Goal: Task Accomplishment & Management: Manage account settings

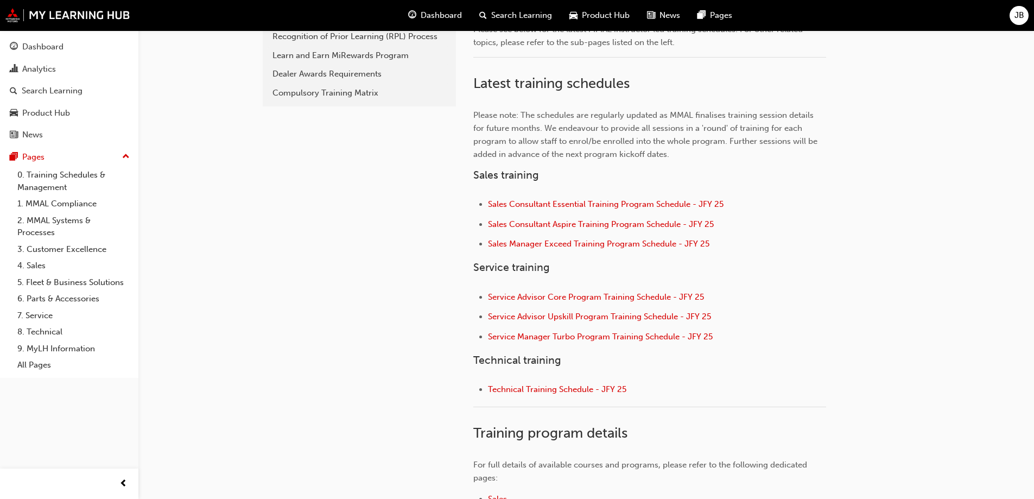
scroll to position [326, 0]
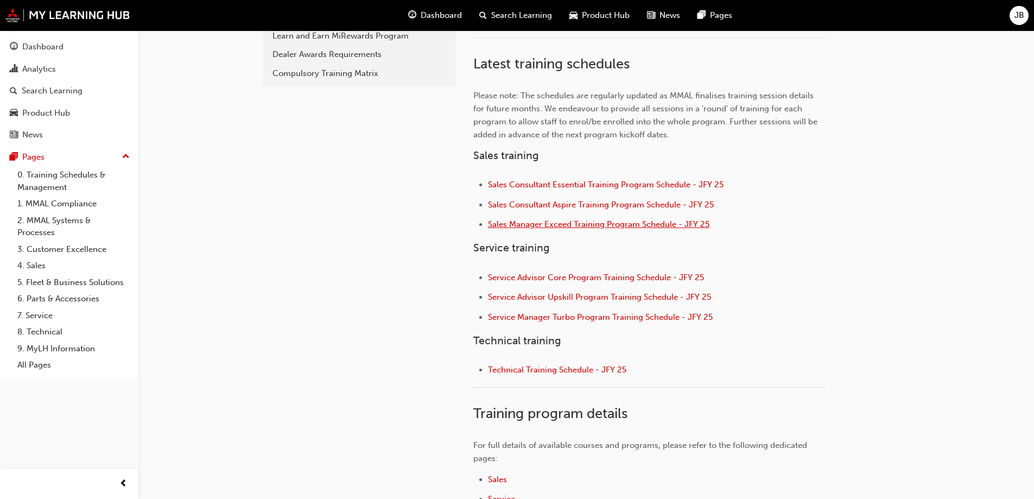
click at [532, 224] on span "Sales Manager Exceed Training Program Schedule - JFY 25" at bounding box center [598, 224] width 221 height 10
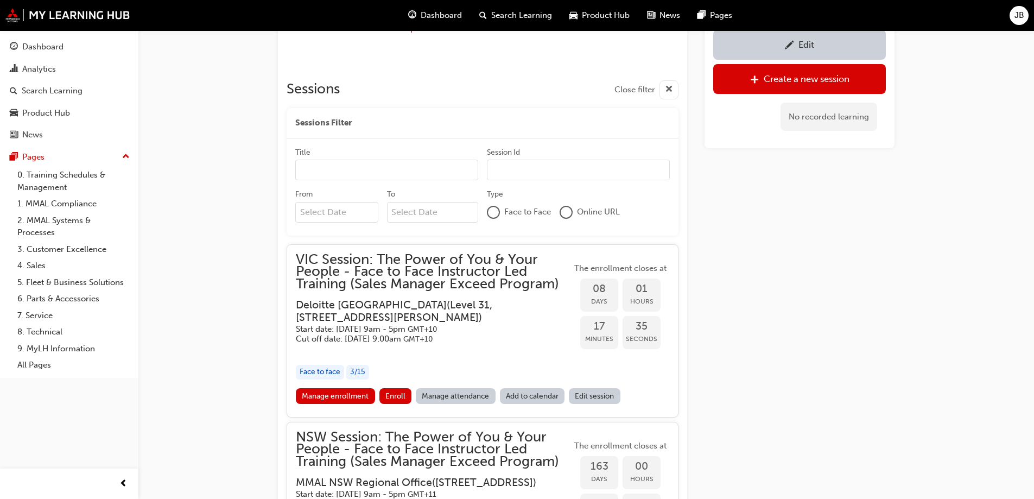
scroll to position [564, 0]
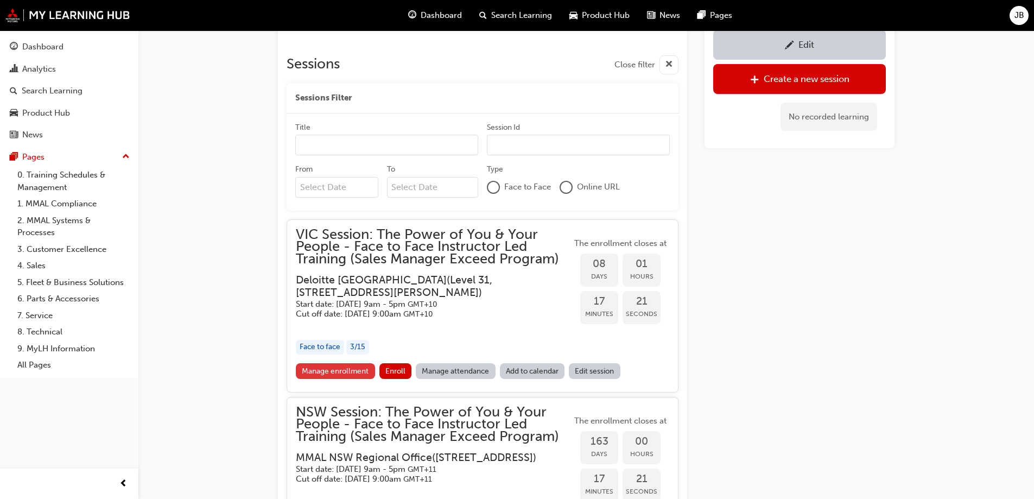
click at [320, 369] on link "Manage enrollment" at bounding box center [335, 371] width 79 height 16
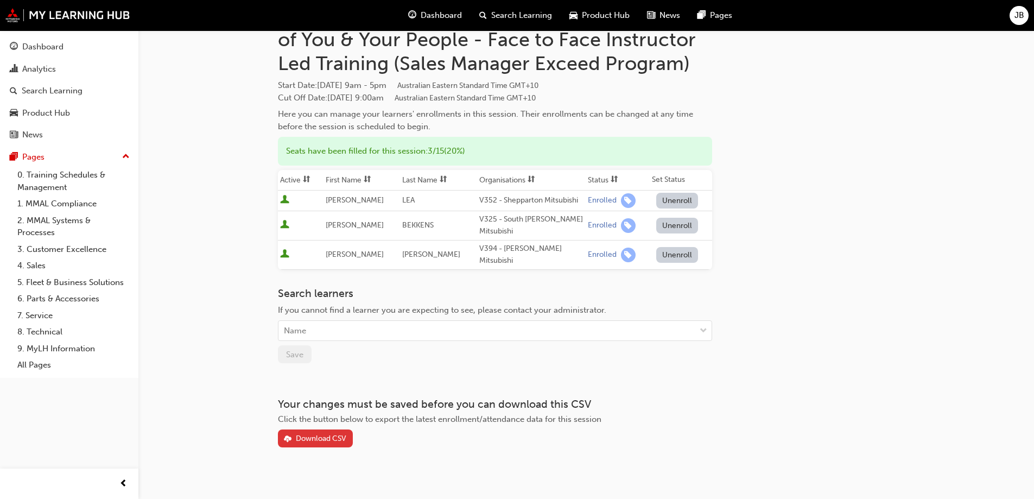
scroll to position [62, 0]
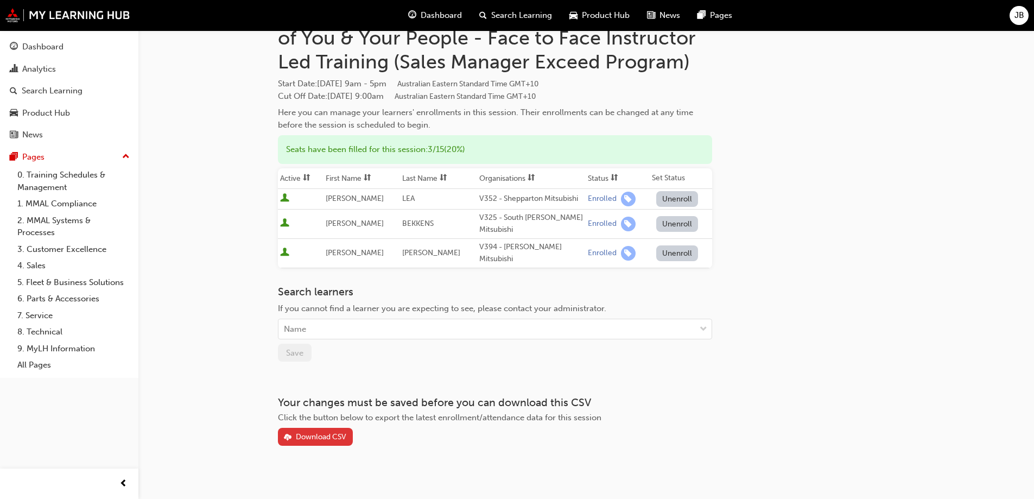
click at [315, 432] on div "Download CSV" at bounding box center [321, 436] width 50 height 9
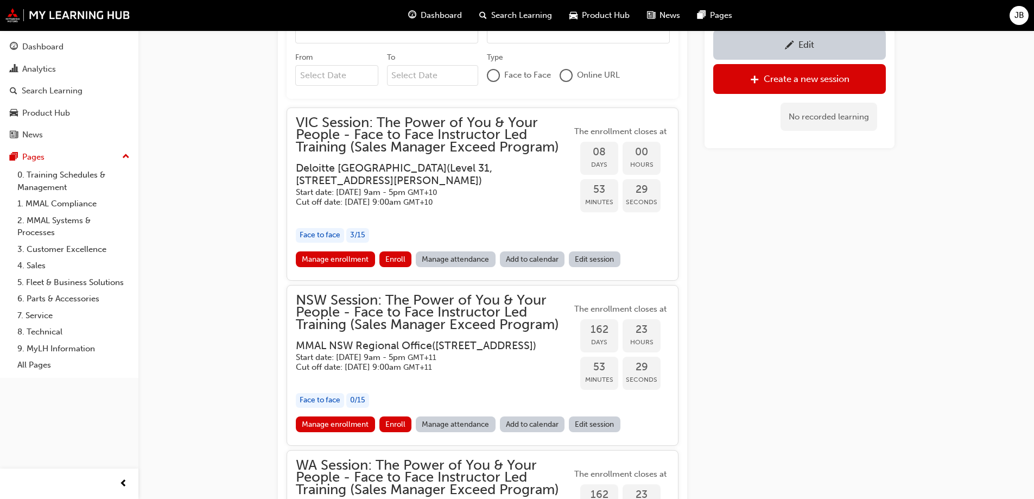
scroll to position [564, 0]
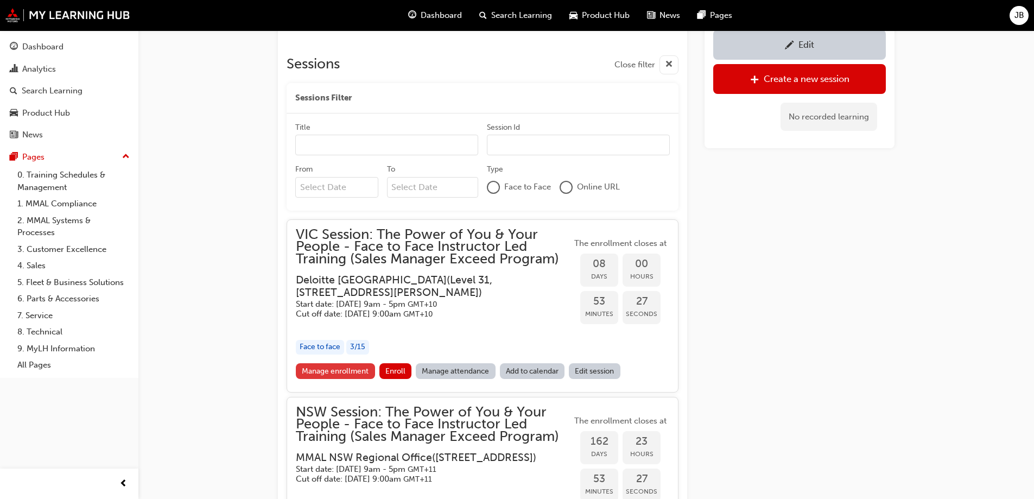
click at [344, 371] on link "Manage enrollment" at bounding box center [335, 371] width 79 height 16
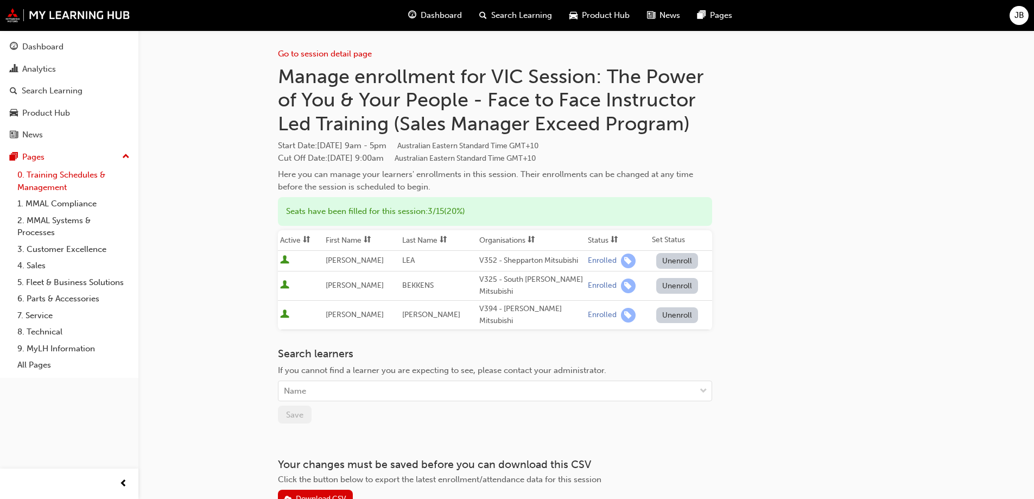
click at [49, 181] on link "0. Training Schedules & Management" at bounding box center [73, 181] width 121 height 29
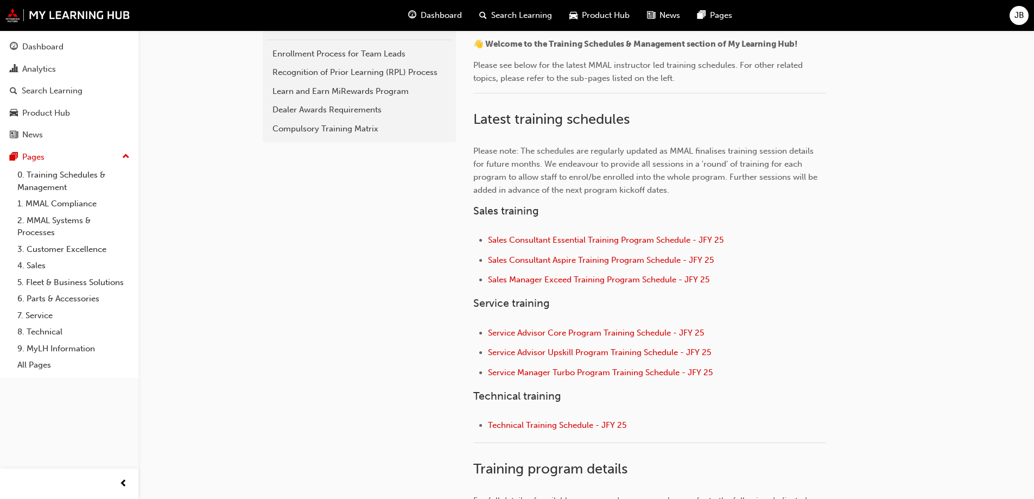
scroll to position [271, 0]
click at [549, 283] on span "Sales Manager Exceed Training Program Schedule - JFY 25" at bounding box center [598, 278] width 221 height 10
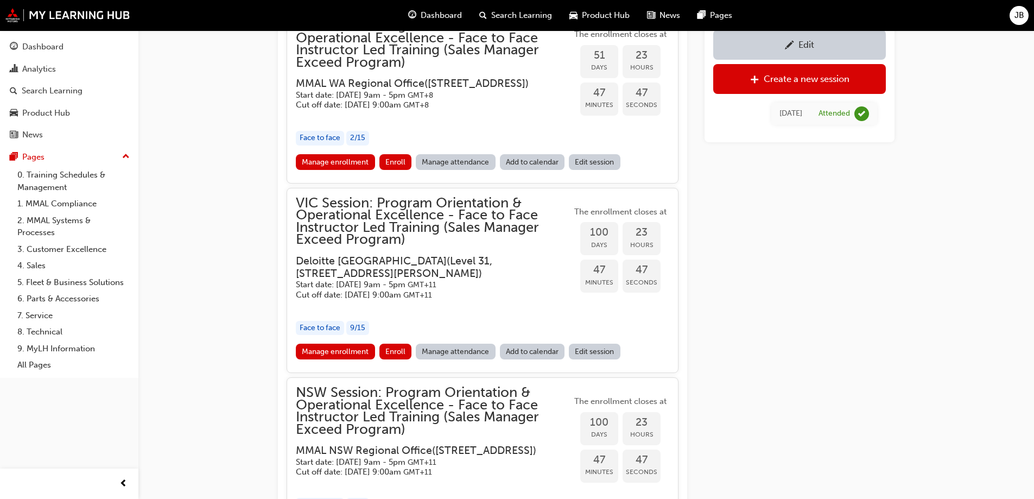
scroll to position [928, 0]
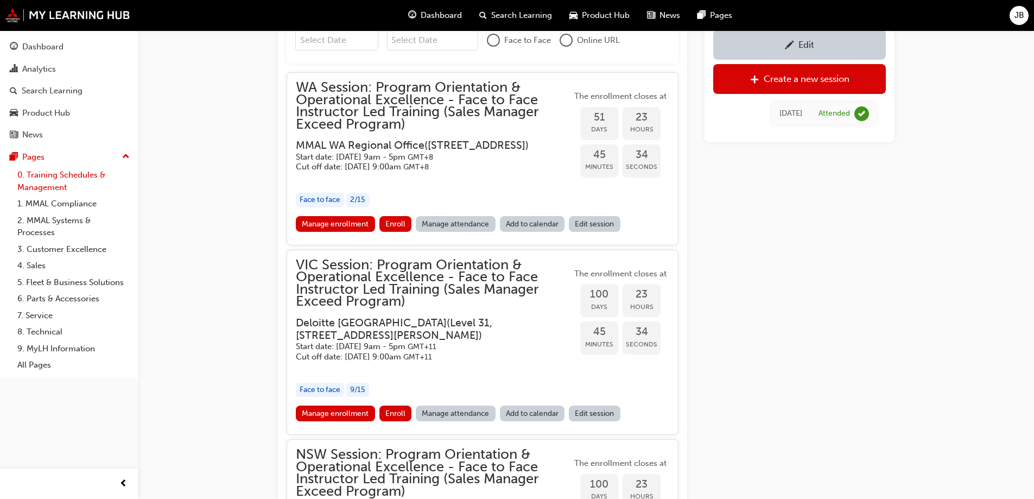
click at [44, 174] on link "0. Training Schedules & Management" at bounding box center [73, 181] width 121 height 29
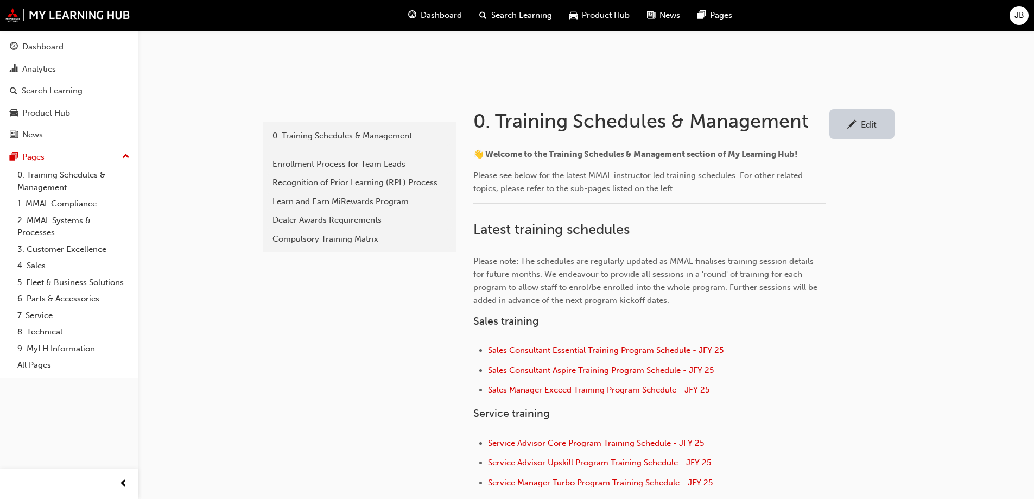
scroll to position [217, 0]
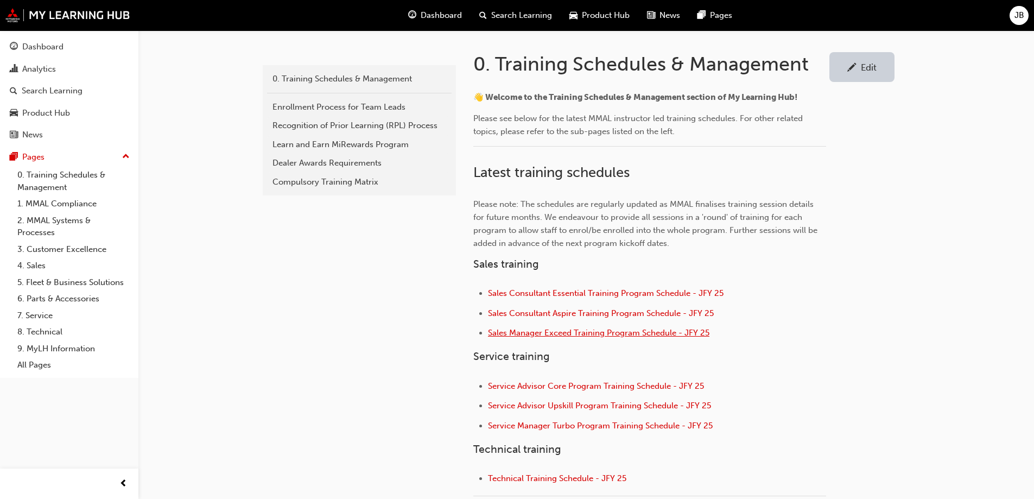
click at [544, 331] on span "Sales Manager Exceed Training Program Schedule - JFY 25" at bounding box center [598, 333] width 221 height 10
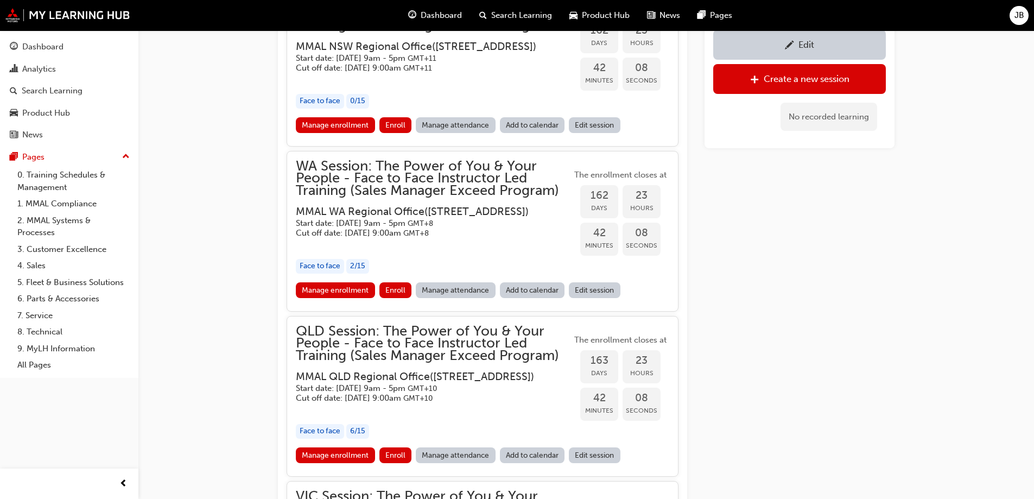
scroll to position [1215, 0]
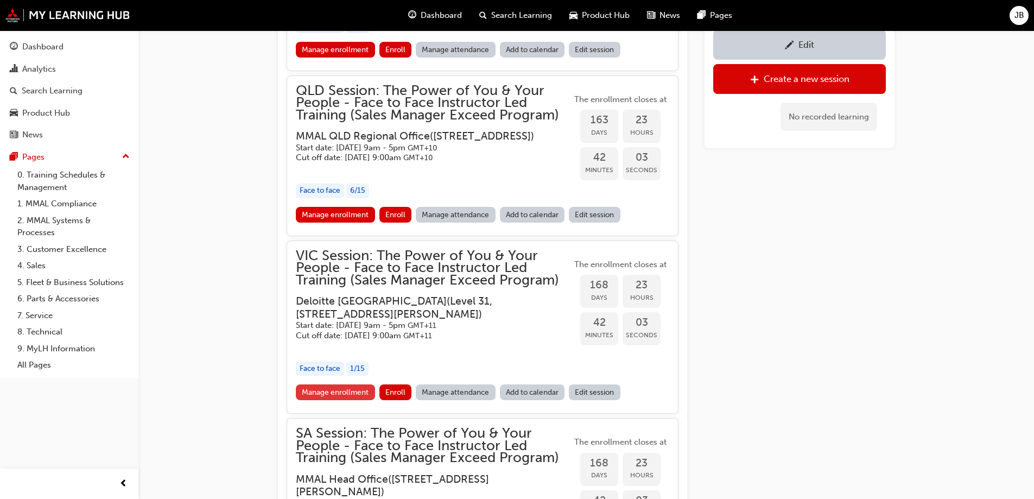
click at [318, 400] on link "Manage enrollment" at bounding box center [335, 392] width 79 height 16
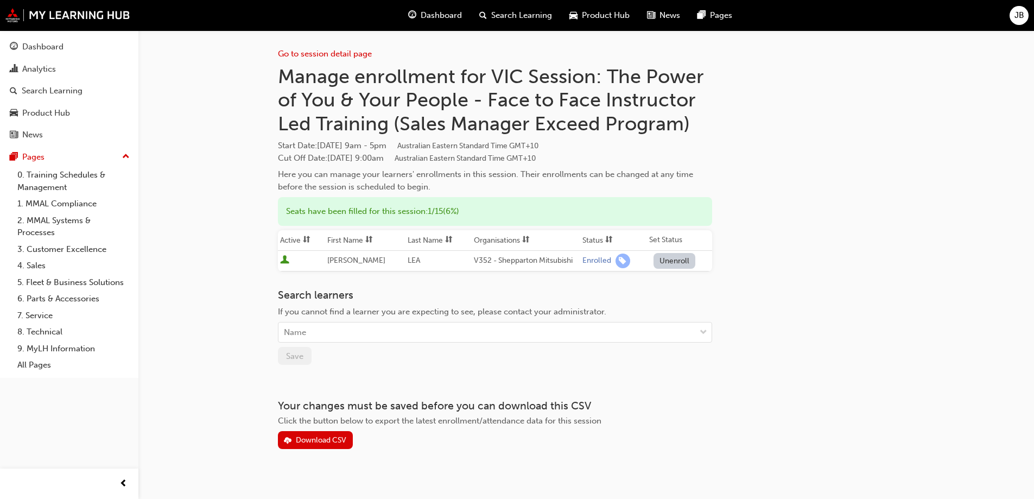
scroll to position [1215, 0]
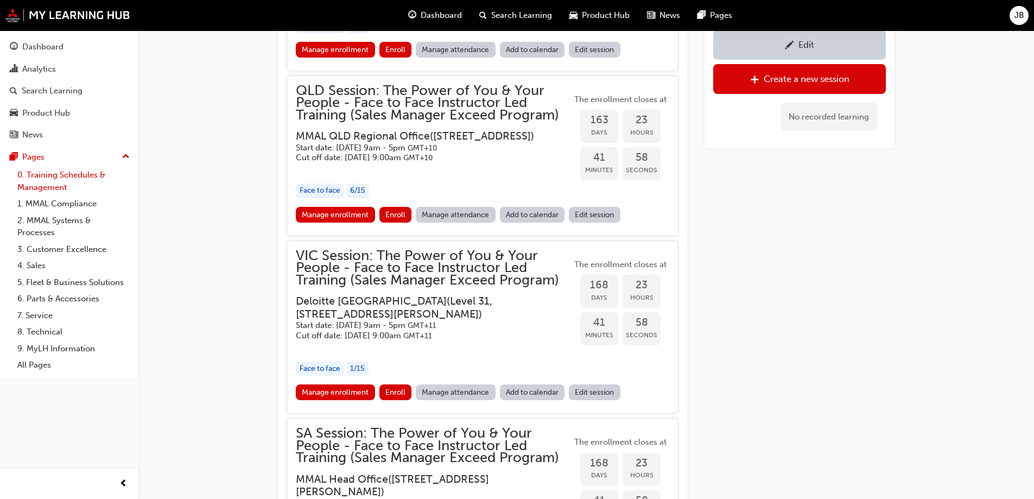
click at [39, 172] on link "0. Training Schedules & Management" at bounding box center [73, 181] width 121 height 29
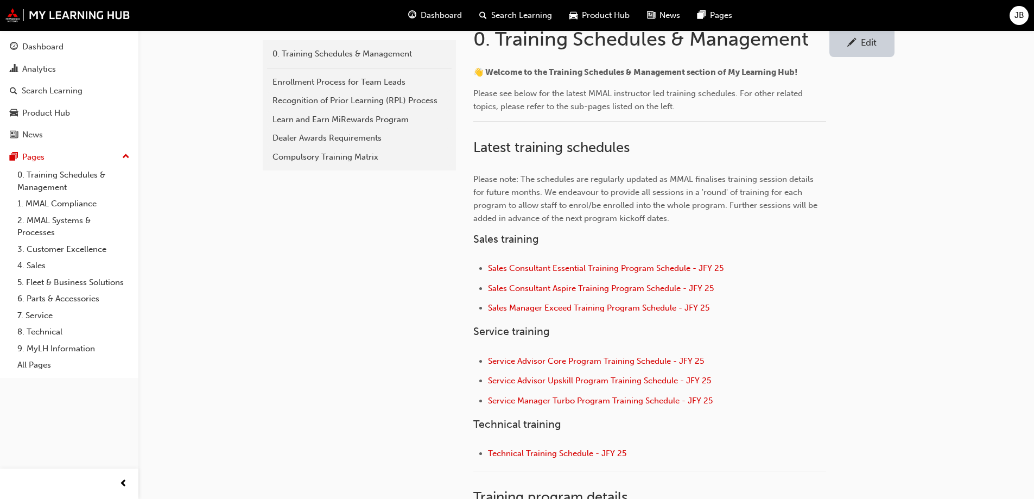
scroll to position [271, 0]
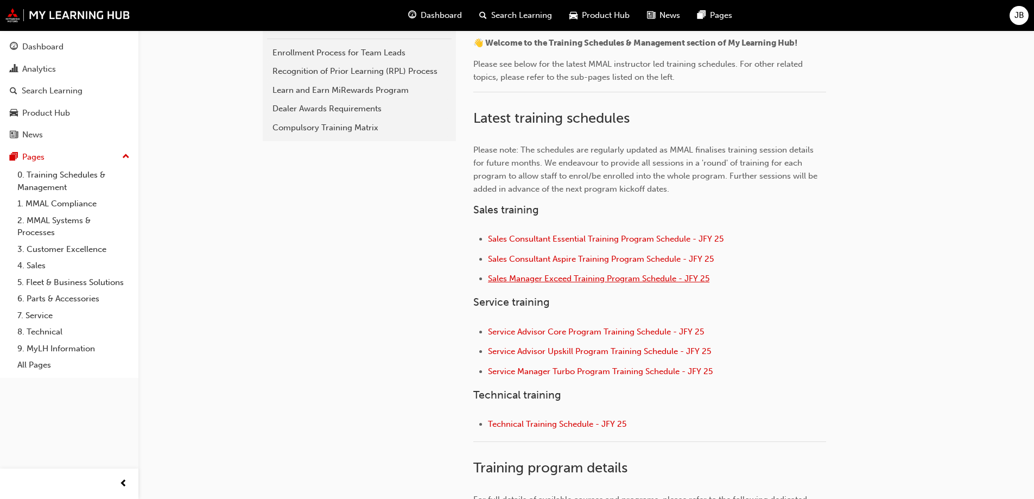
click at [560, 279] on span "Sales Manager Exceed Training Program Schedule - JFY 25" at bounding box center [598, 278] width 221 height 10
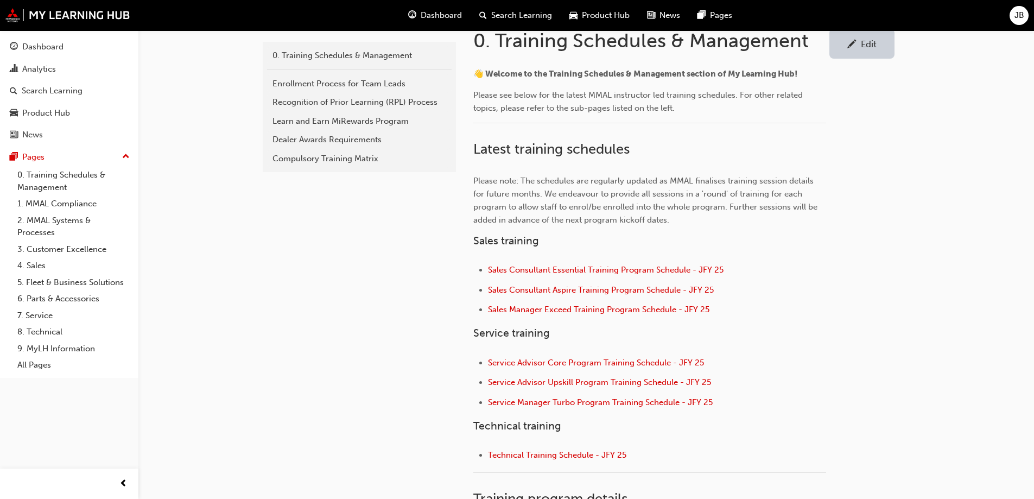
scroll to position [271, 0]
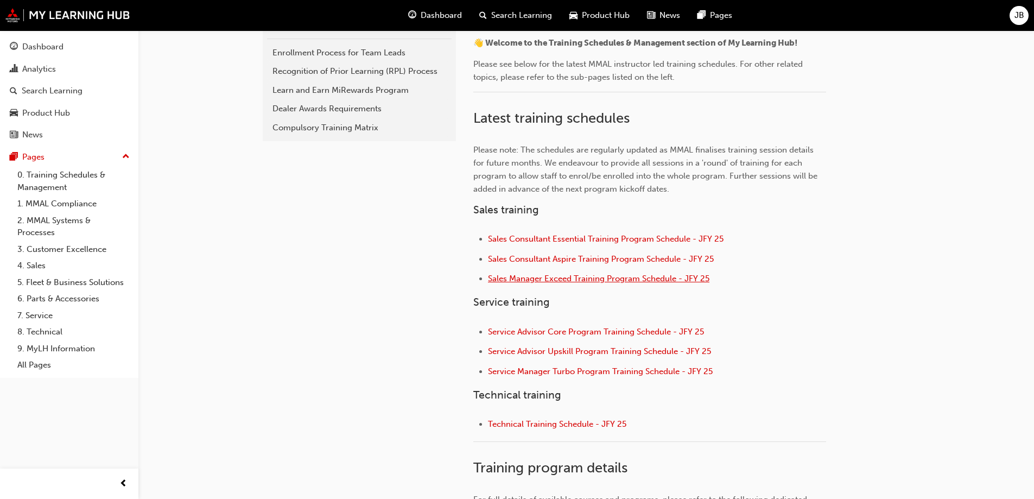
click at [550, 275] on span "Sales Manager Exceed Training Program Schedule - JFY 25" at bounding box center [598, 278] width 221 height 10
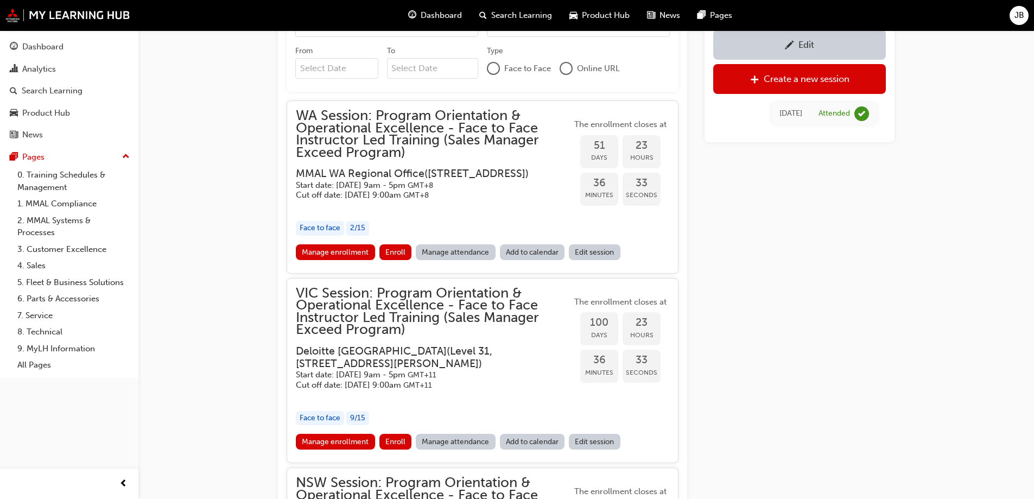
scroll to position [1010, 0]
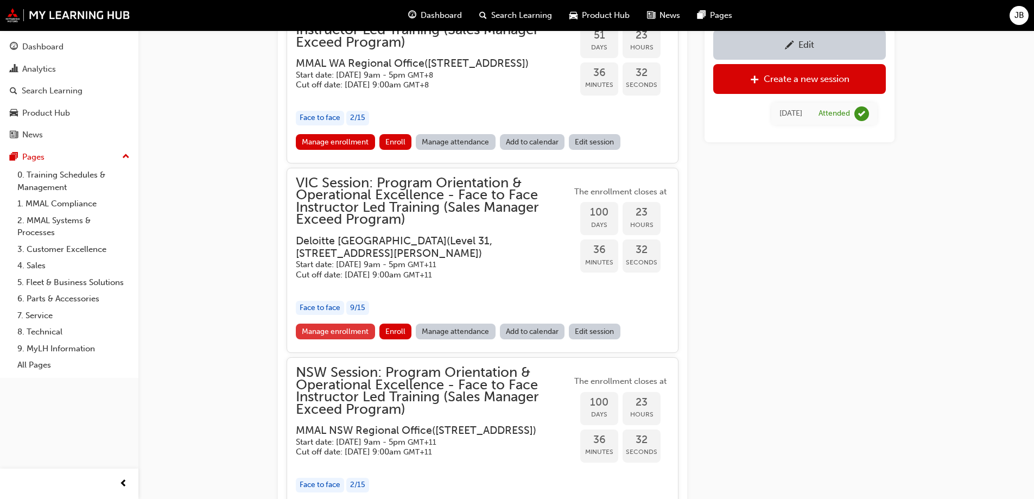
click at [337, 333] on link "Manage enrollment" at bounding box center [335, 331] width 79 height 16
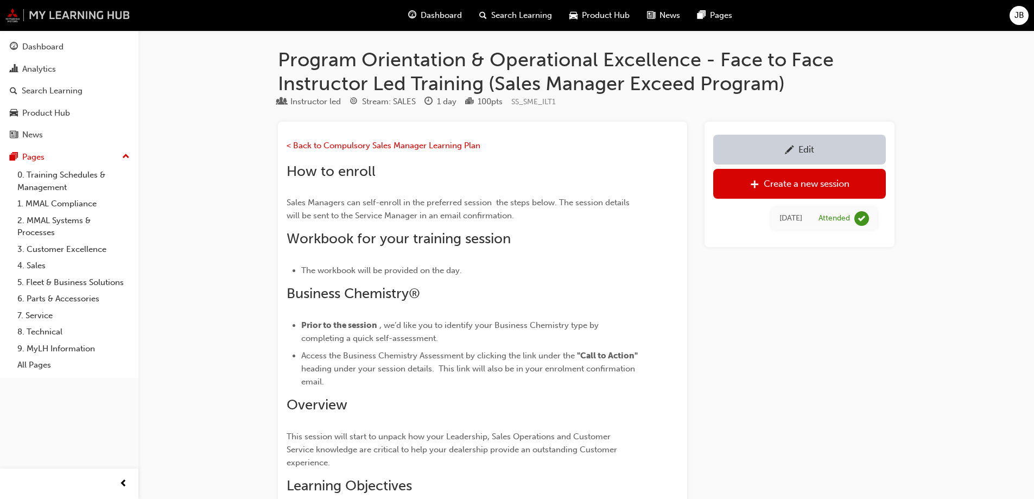
scroll to position [1010, 0]
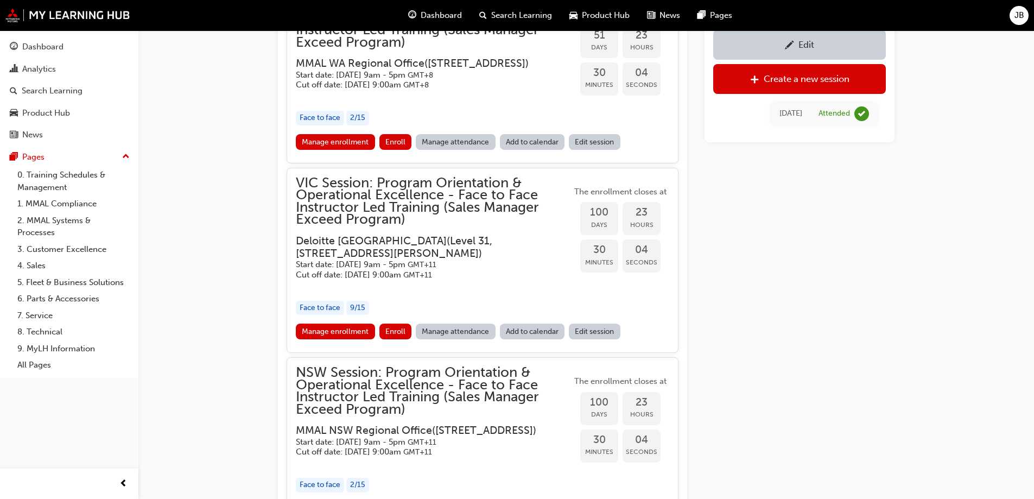
drag, startPoint x: 45, startPoint y: 176, endPoint x: 171, endPoint y: 225, distance: 135.2
click at [45, 175] on link "0. Training Schedules & Management" at bounding box center [73, 181] width 121 height 29
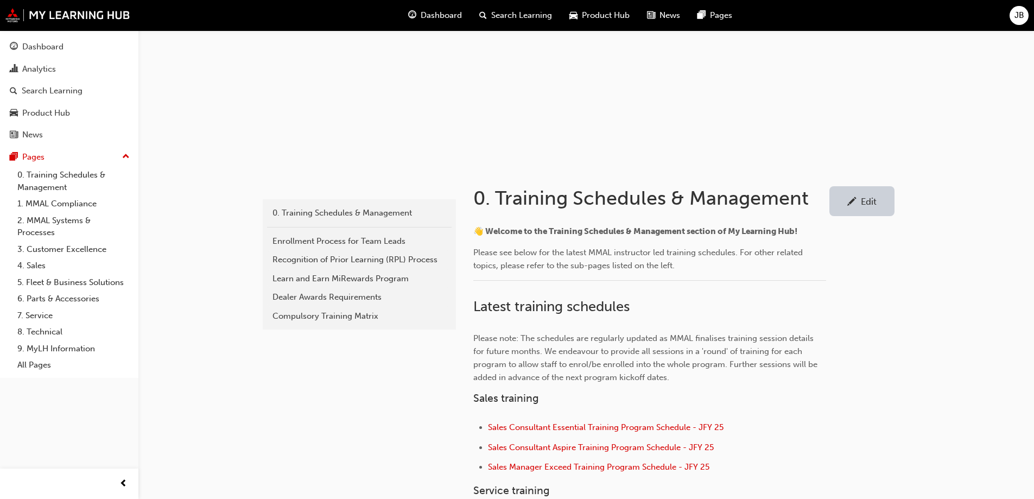
scroll to position [271, 0]
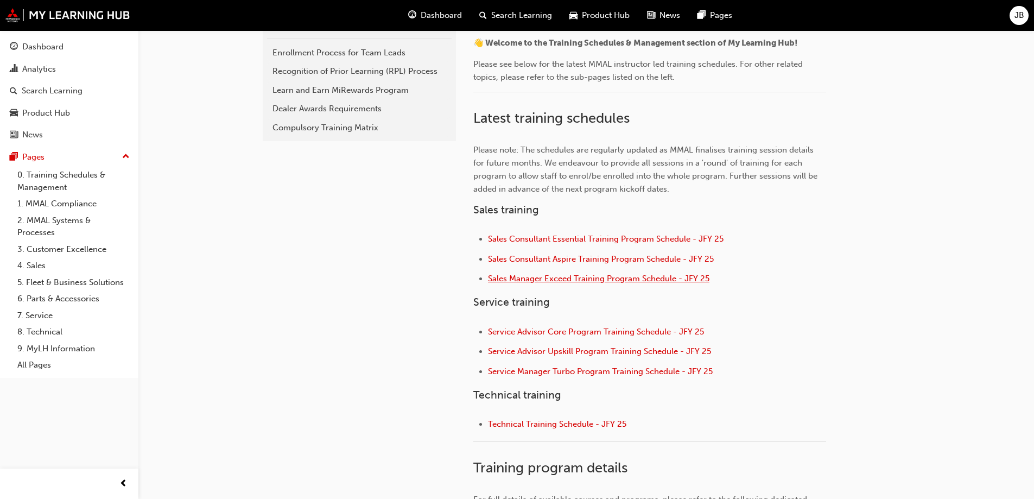
click at [534, 279] on span "Sales Manager Exceed Training Program Schedule - JFY 25" at bounding box center [598, 278] width 221 height 10
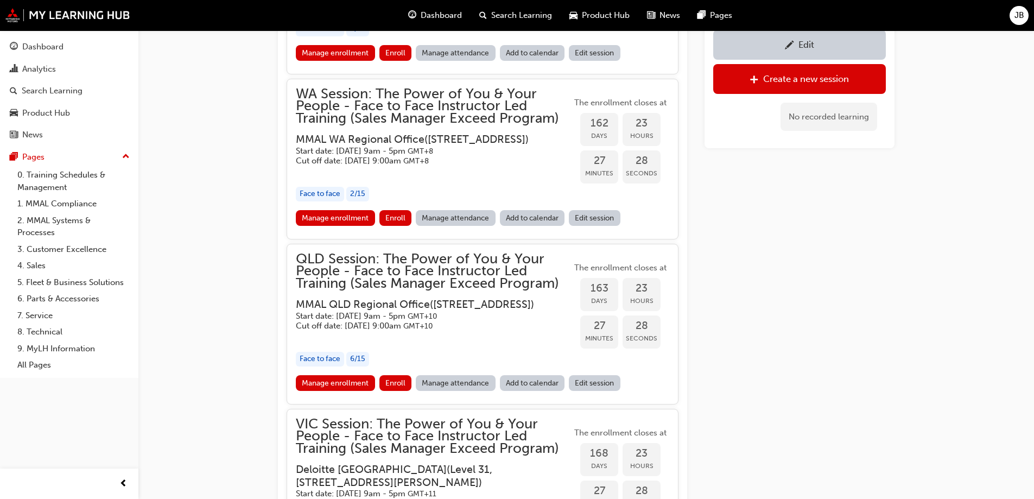
scroll to position [1199, 0]
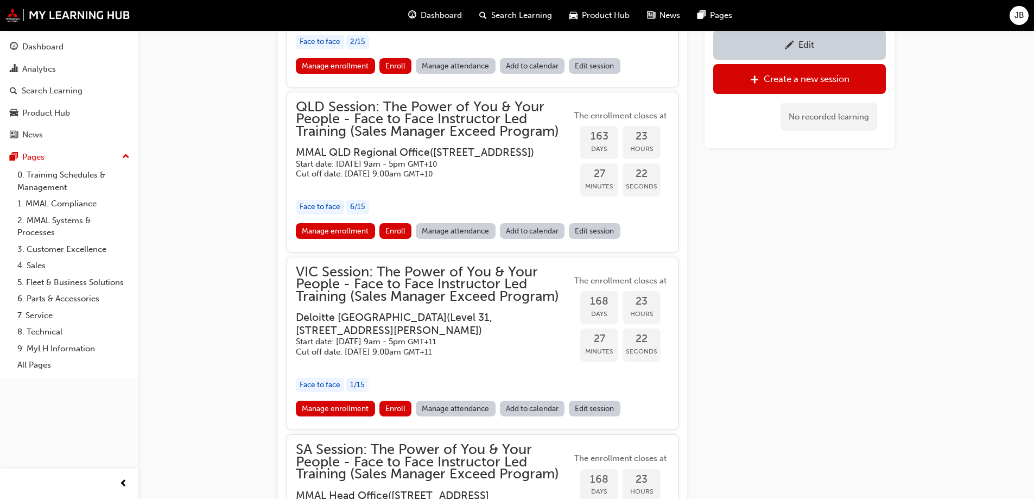
click at [783, 47] on div "Edit" at bounding box center [799, 44] width 156 height 14
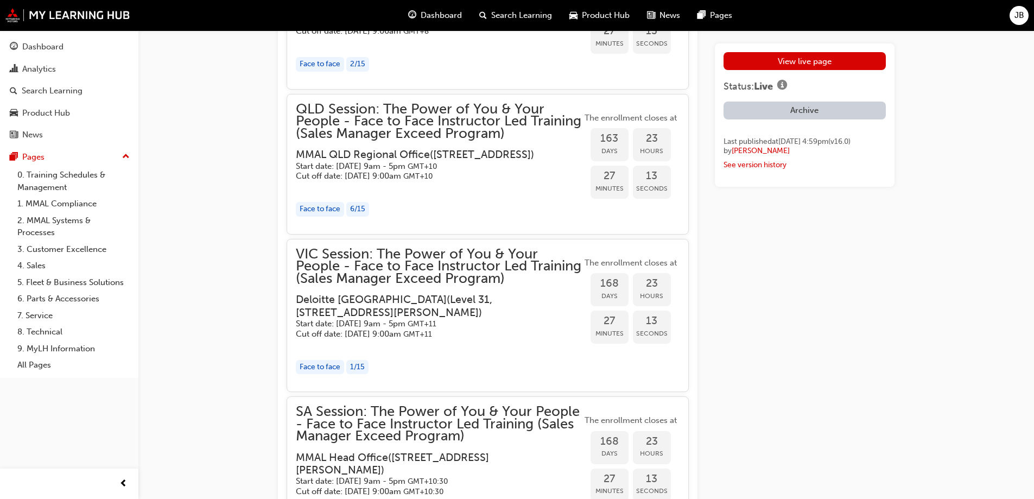
scroll to position [2496, 0]
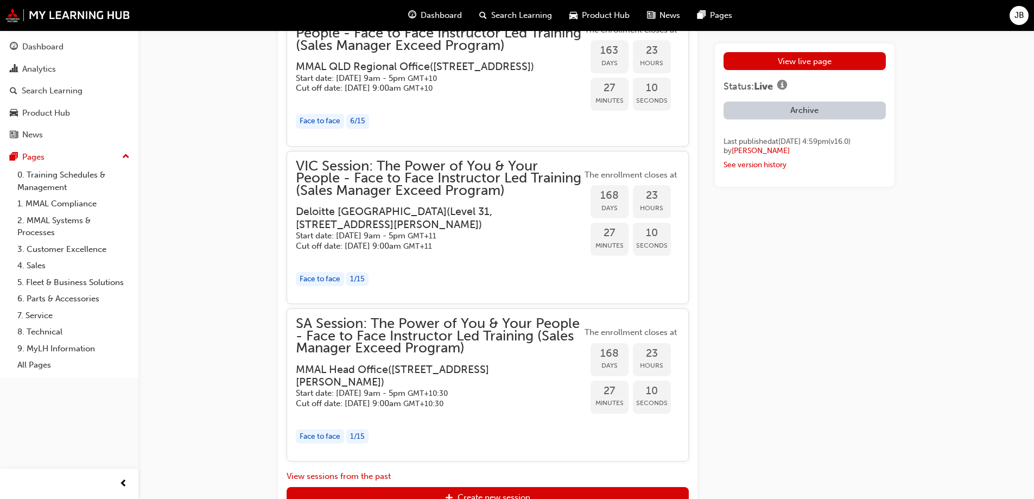
click at [372, 231] on h3 "Deloitte Australia ( Level 31, 477 Collins St, Melbourne, VIC 3000 )" at bounding box center [430, 218] width 269 height 26
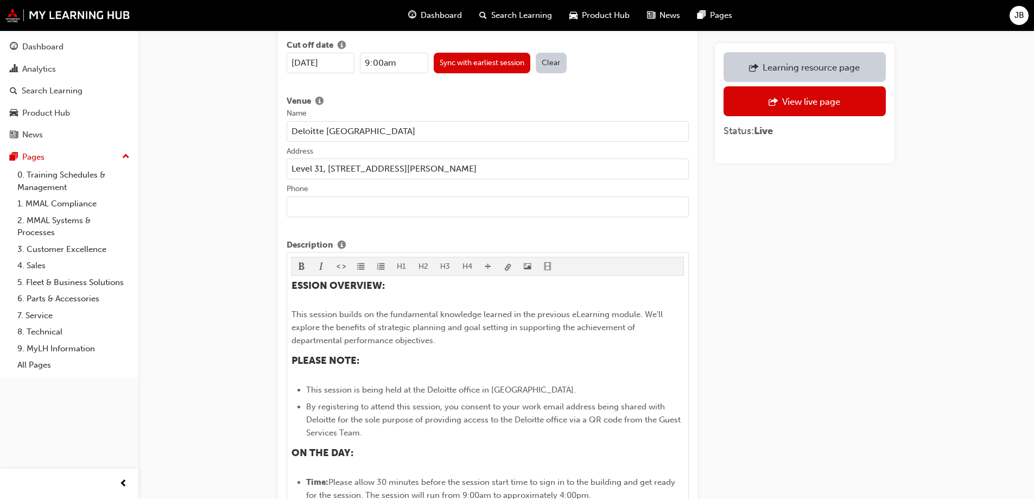
scroll to position [380, 0]
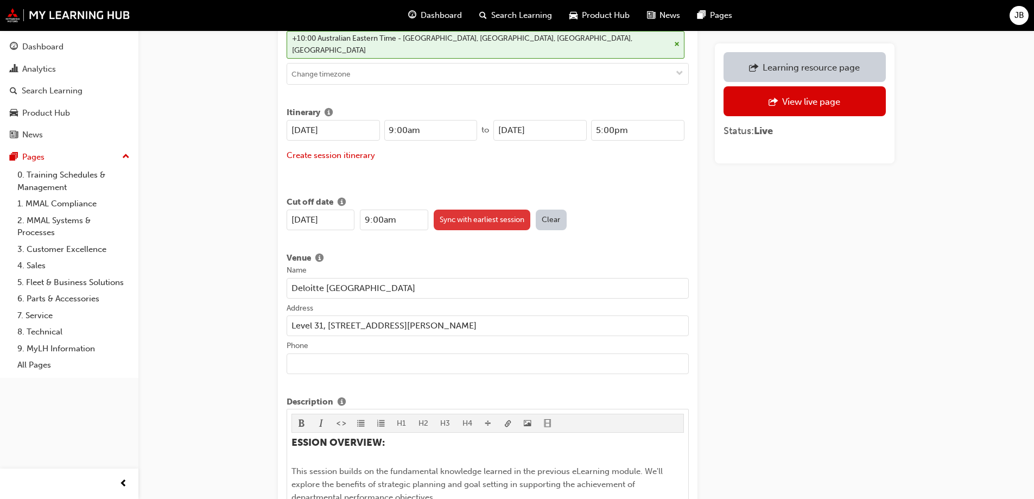
click at [491, 209] on button "Sync with earliest session" at bounding box center [482, 219] width 97 height 21
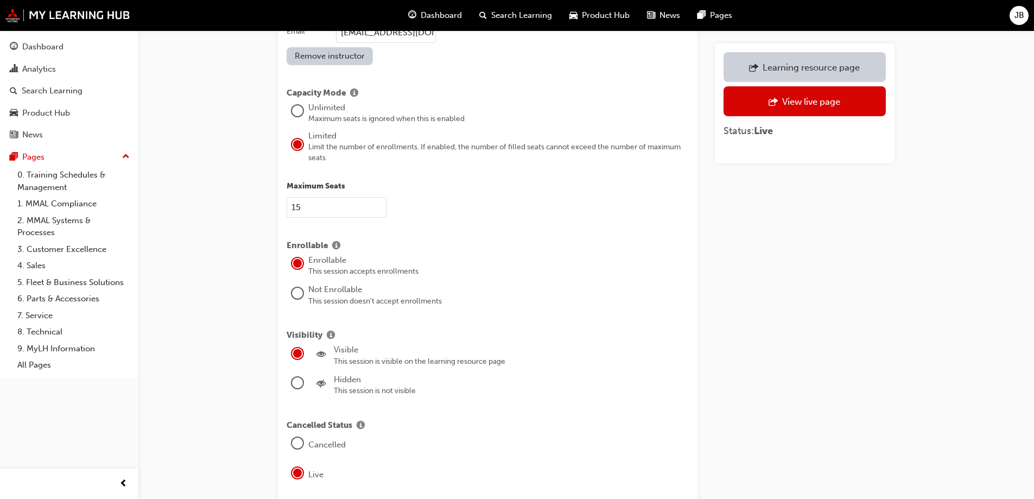
scroll to position [1356, 0]
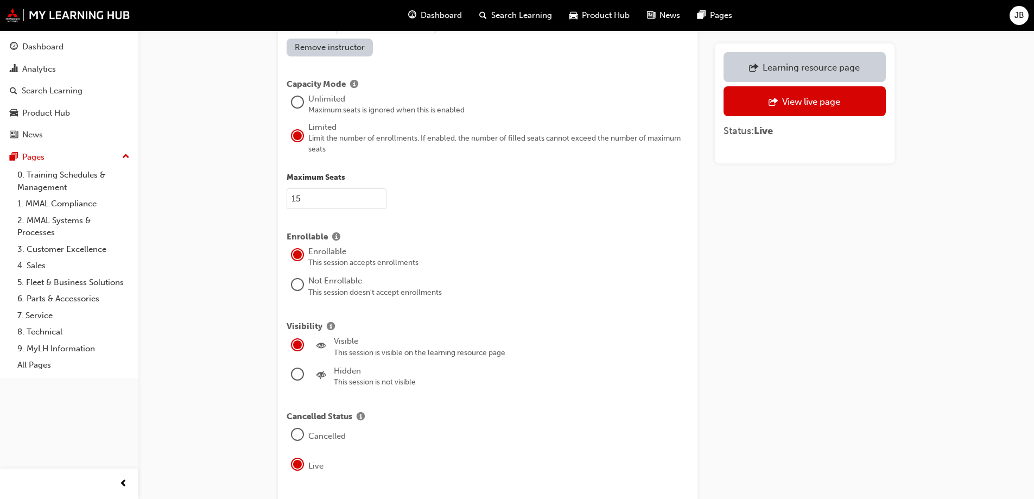
click at [306, 188] on input "15" at bounding box center [336, 198] width 100 height 21
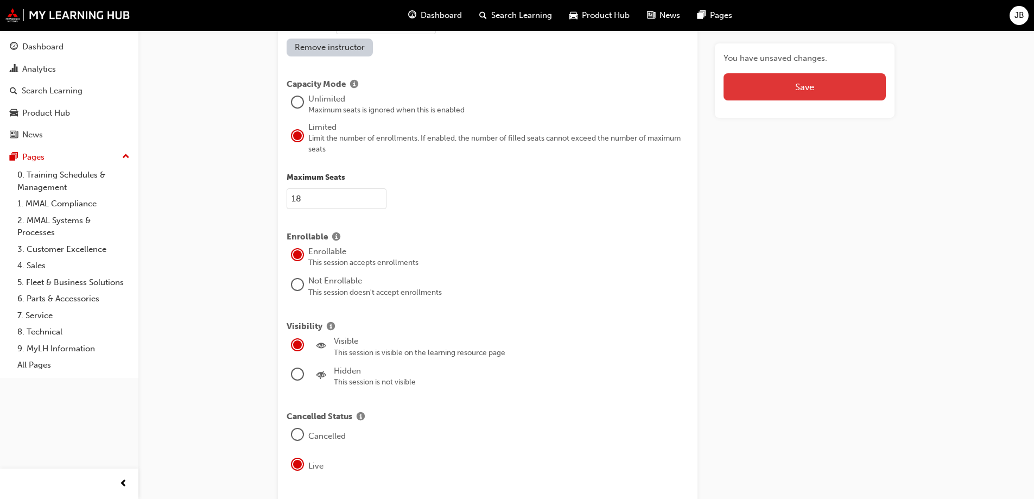
type input "18"
click at [759, 86] on button "Save" at bounding box center [804, 86] width 162 height 27
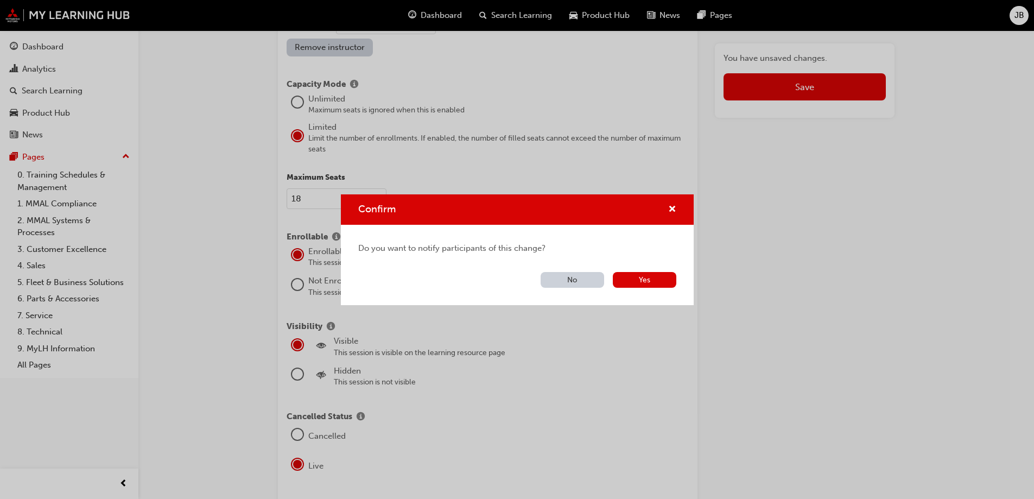
click at [554, 281] on button "No" at bounding box center [571, 280] width 63 height 16
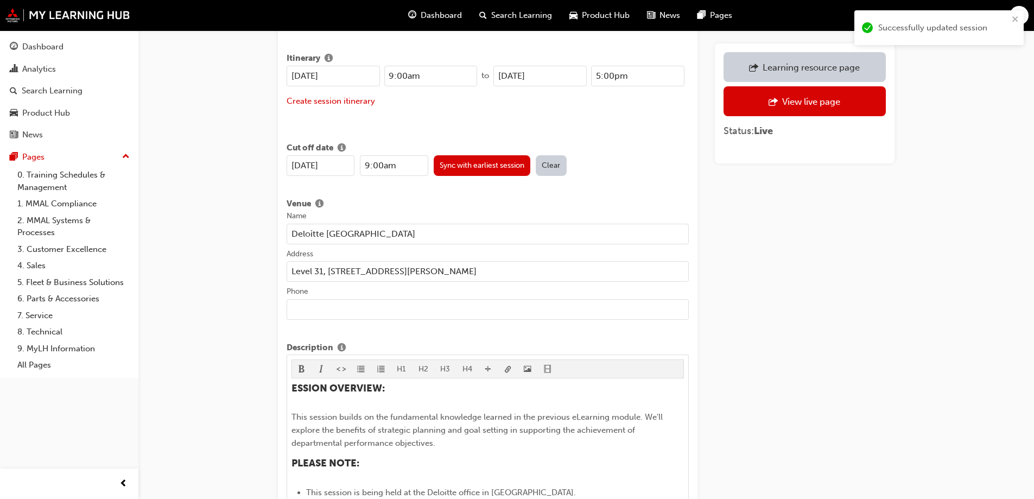
scroll to position [163, 0]
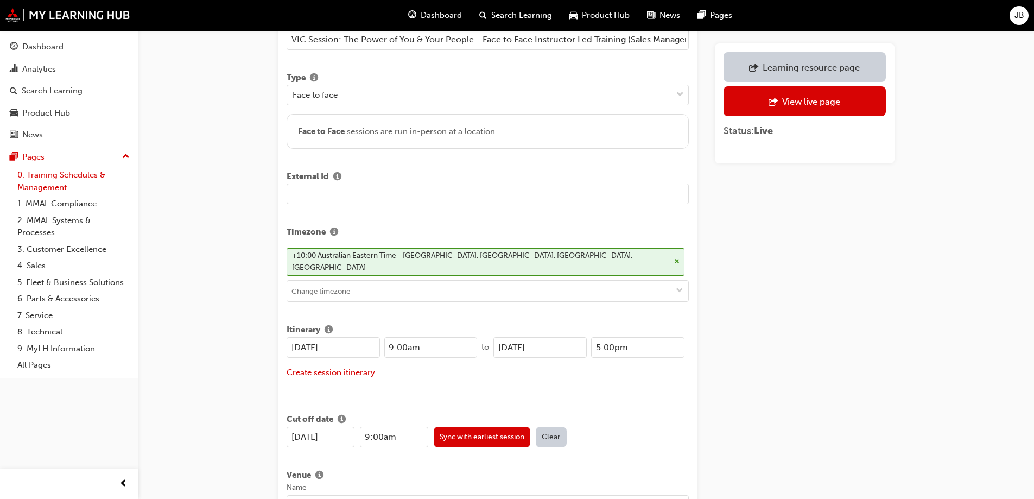
click at [52, 175] on link "0. Training Schedules & Management" at bounding box center [73, 181] width 121 height 29
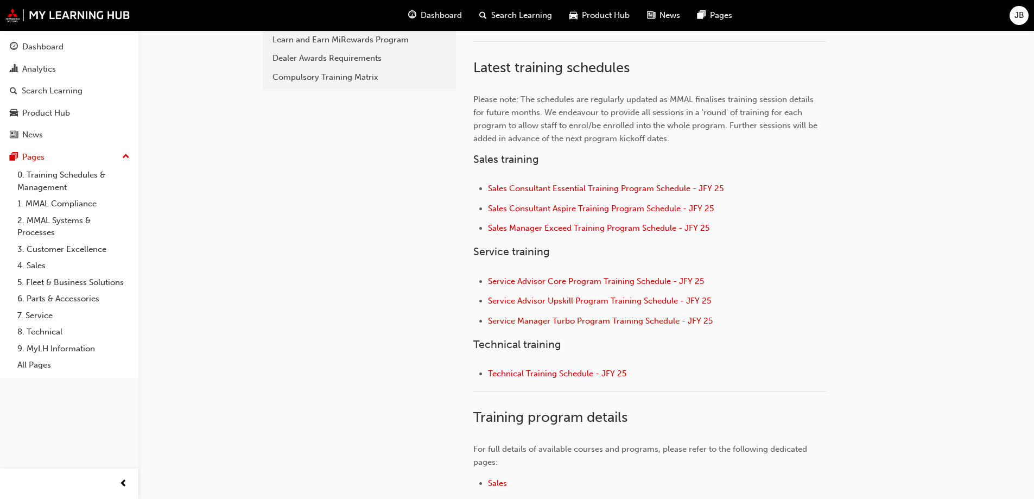
scroll to position [326, 0]
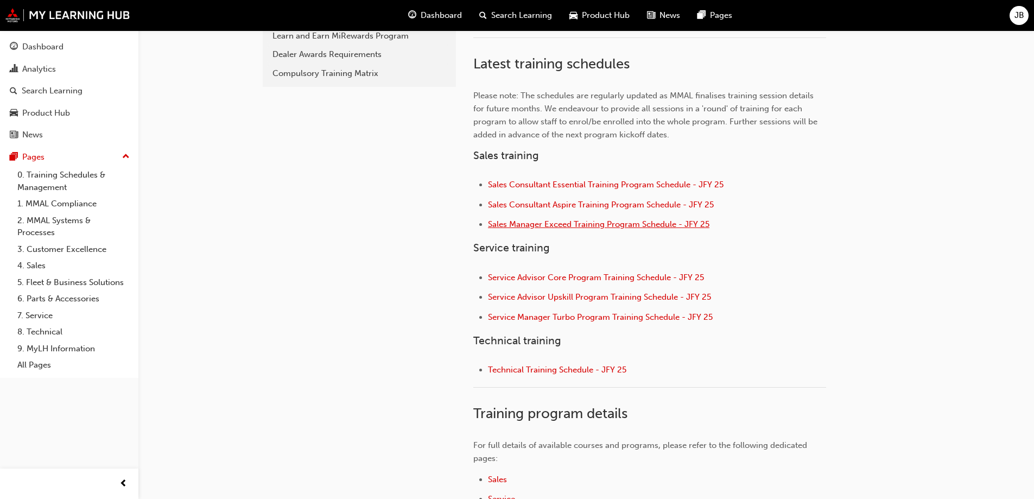
click at [545, 225] on span "Sales Manager Exceed Training Program Schedule - JFY 25" at bounding box center [598, 224] width 221 height 10
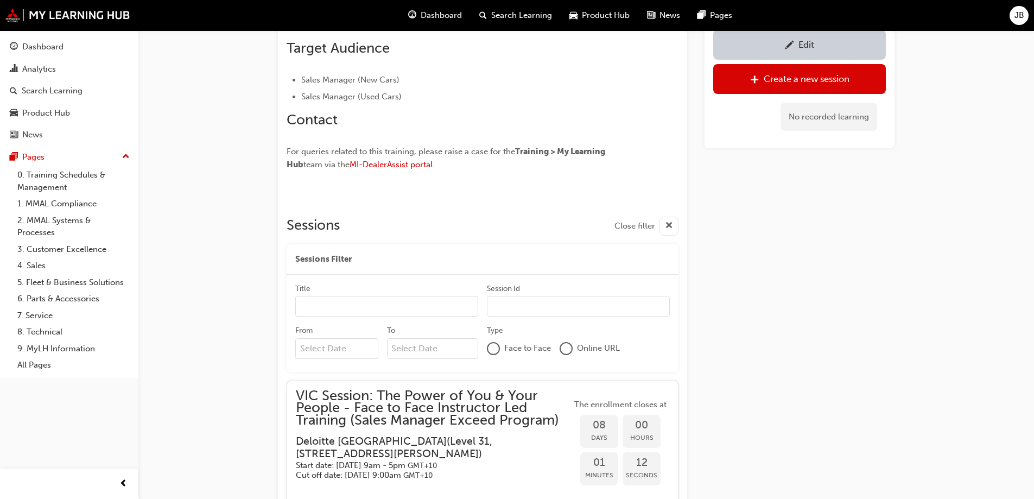
scroll to position [602, 0]
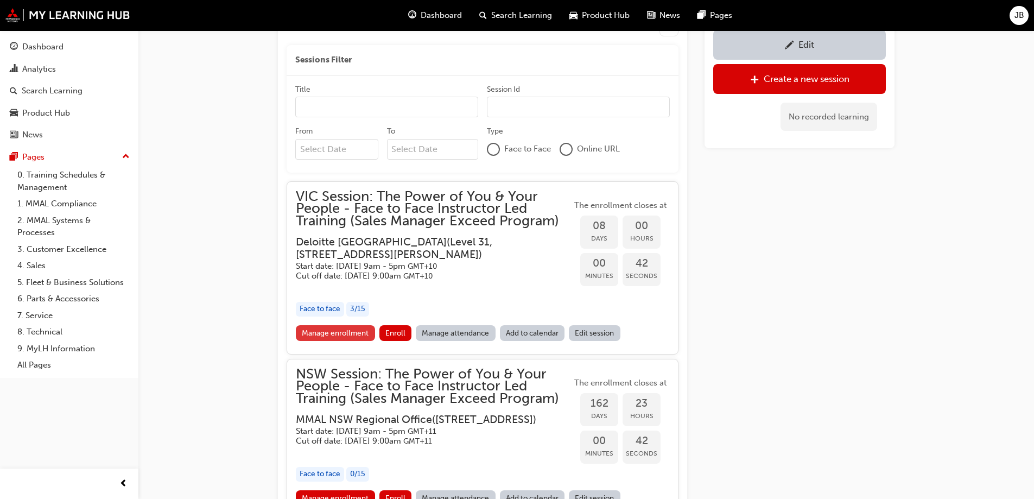
click at [345, 329] on link "Manage enrollment" at bounding box center [335, 333] width 79 height 16
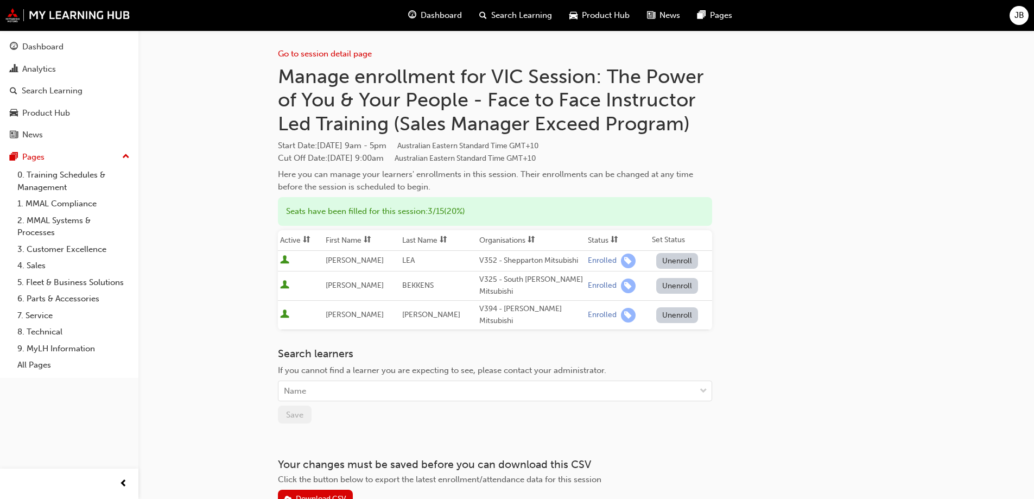
click at [670, 287] on button "Unenroll" at bounding box center [677, 286] width 42 height 16
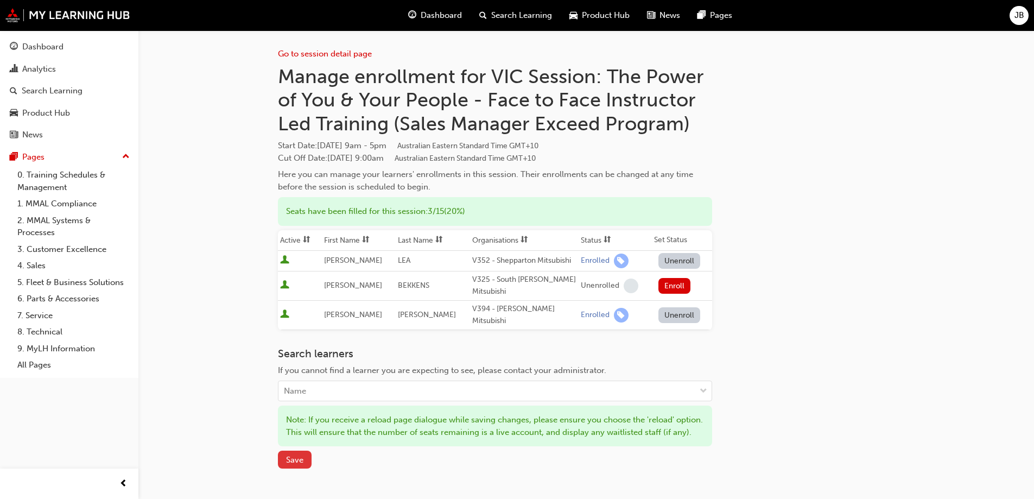
click at [296, 464] on span "Save" at bounding box center [294, 460] width 17 height 10
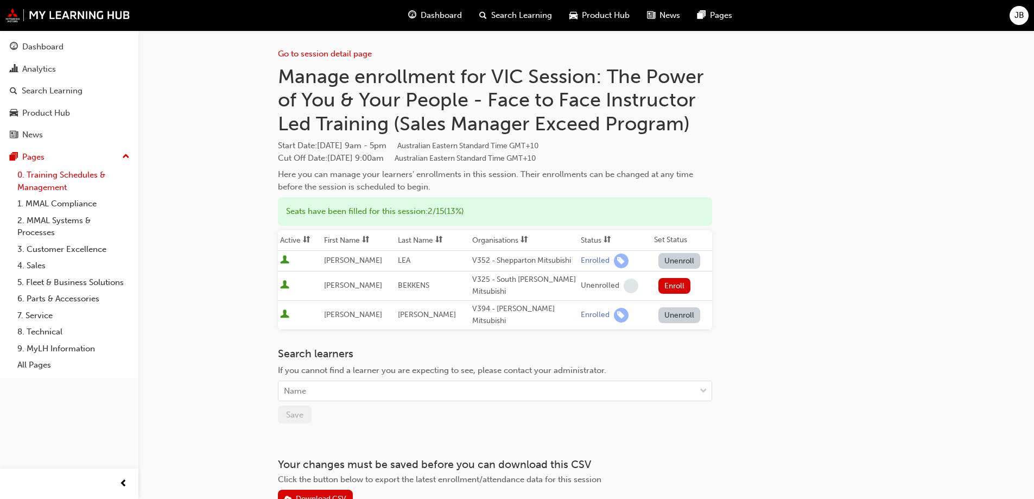
click at [59, 172] on link "0. Training Schedules & Management" at bounding box center [73, 181] width 121 height 29
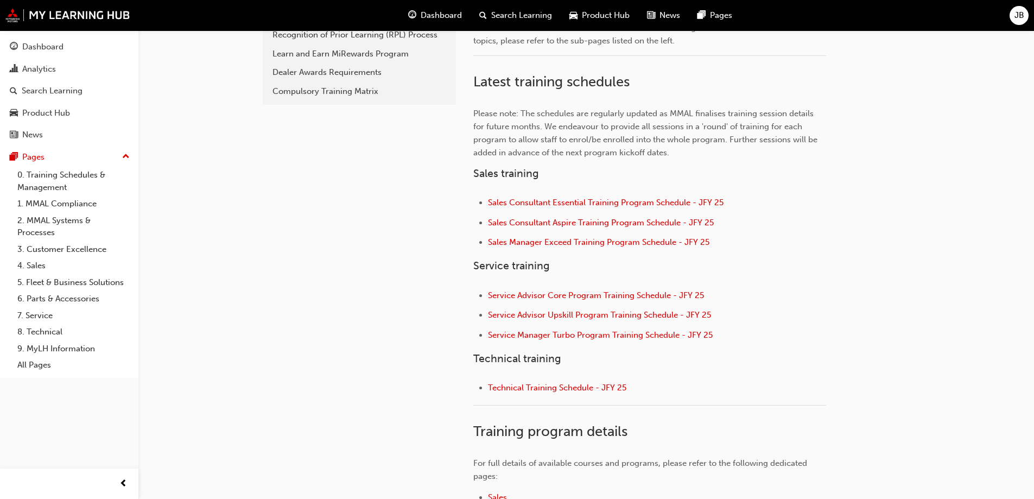
scroll to position [326, 0]
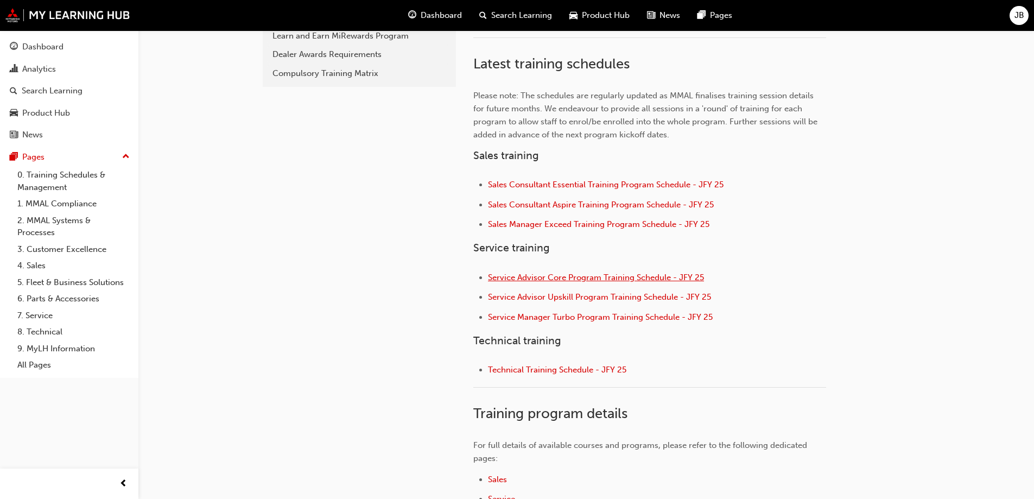
click at [546, 277] on span "Service Advisor Core Program Training Schedule - JFY 25" at bounding box center [596, 277] width 216 height 10
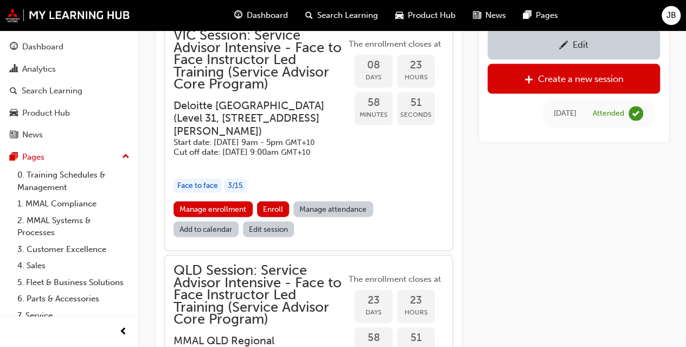
scroll to position [1136, 0]
click at [220, 216] on link "Manage enrollment" at bounding box center [213, 209] width 79 height 16
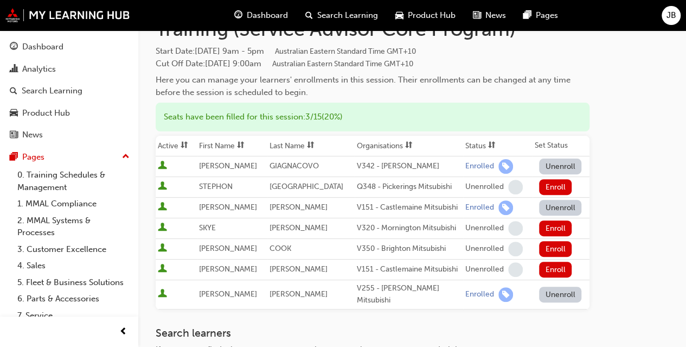
scroll to position [95, 0]
click at [48, 176] on link "0. Training Schedules & Management" at bounding box center [73, 181] width 121 height 29
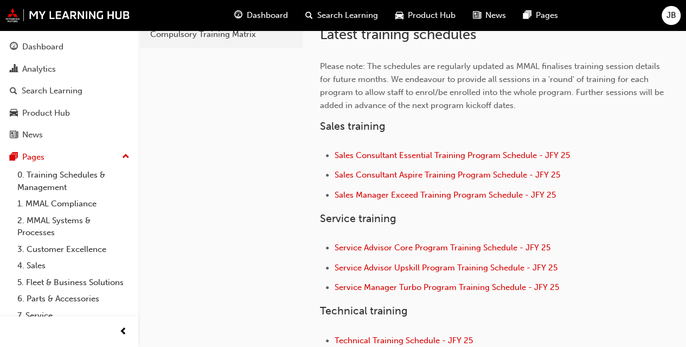
scroll to position [343, 0]
click at [398, 197] on span "Sales Manager Exceed Training Program Schedule - JFY 25" at bounding box center [445, 194] width 221 height 10
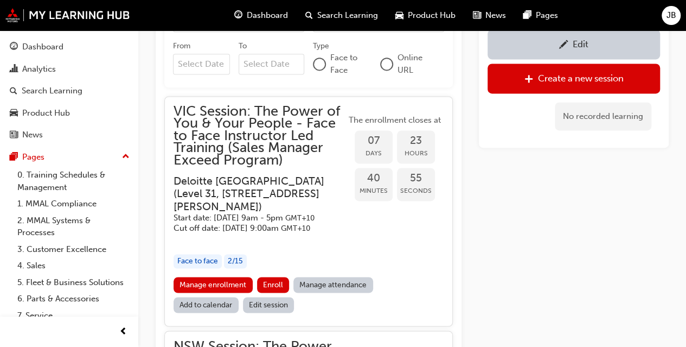
scroll to position [717, 0]
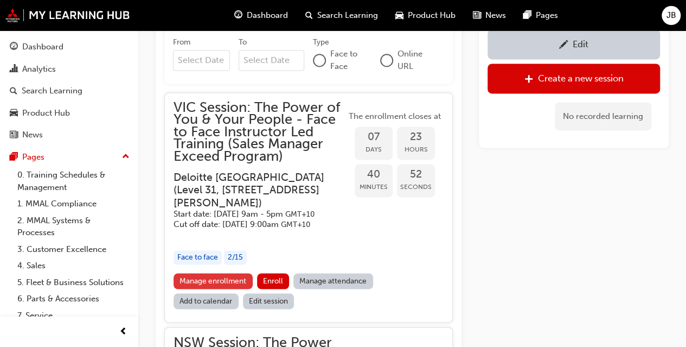
click at [224, 289] on link "Manage enrollment" at bounding box center [213, 281] width 79 height 16
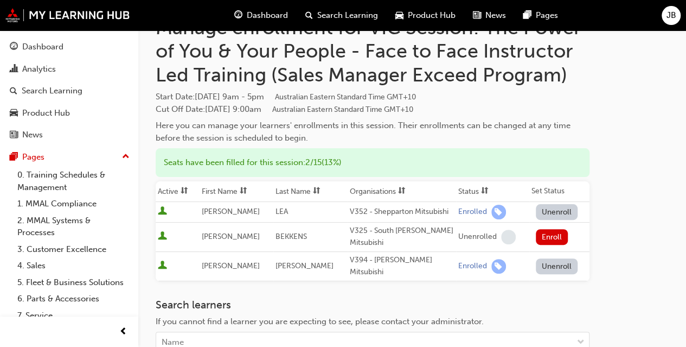
scroll to position [49, 0]
click at [553, 202] on td "Unenroll" at bounding box center [560, 211] width 60 height 21
click at [553, 208] on button "Unenroll" at bounding box center [557, 211] width 42 height 16
click at [549, 265] on button "Unenroll" at bounding box center [557, 266] width 42 height 16
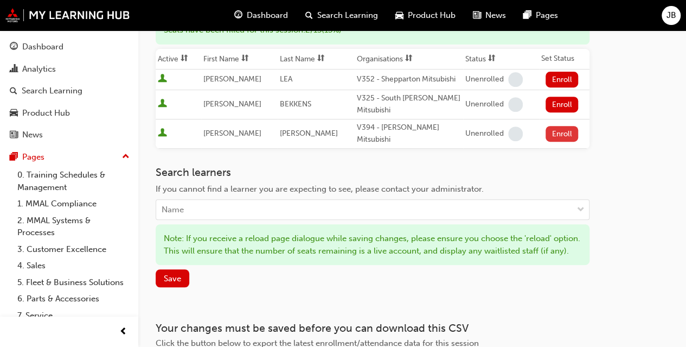
scroll to position [188, 0]
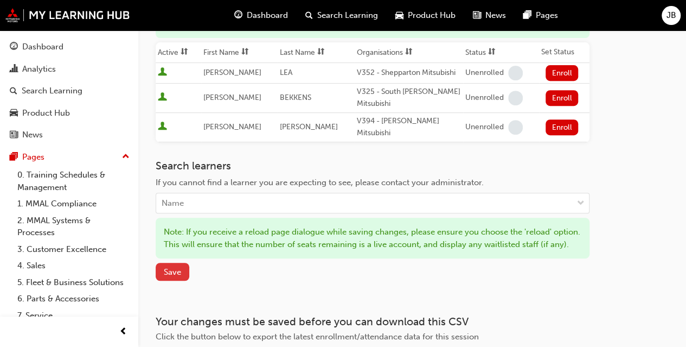
click at [175, 273] on span "Save" at bounding box center [172, 272] width 17 height 10
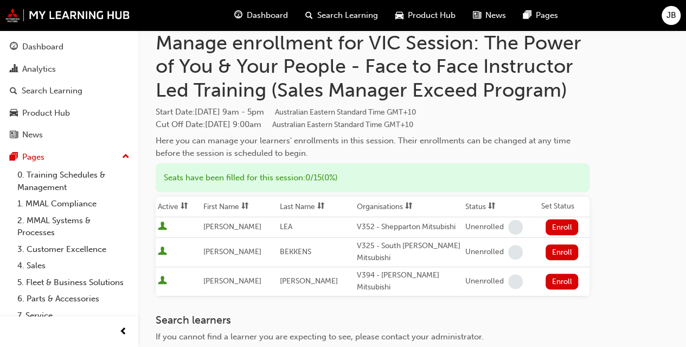
scroll to position [0, 0]
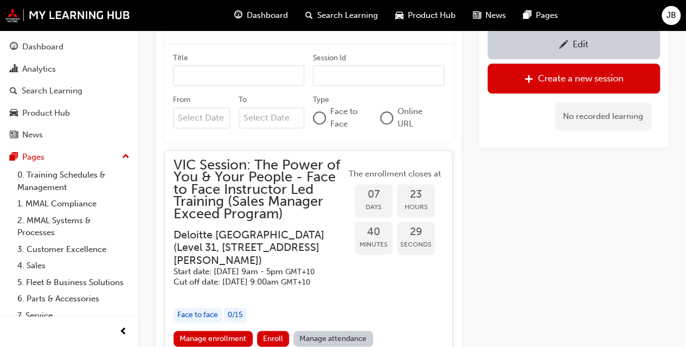
scroll to position [659, 0]
click at [582, 42] on div "Edit" at bounding box center [581, 44] width 16 height 11
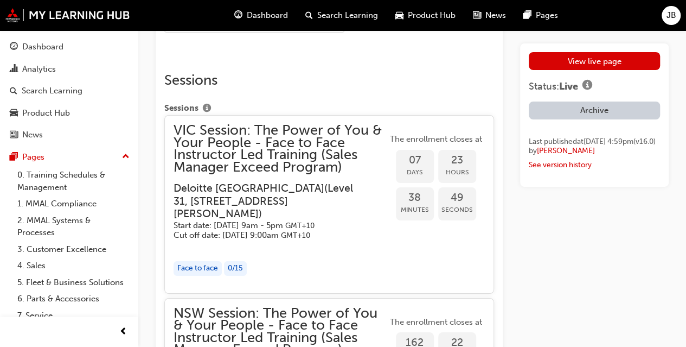
scroll to position [1935, 0]
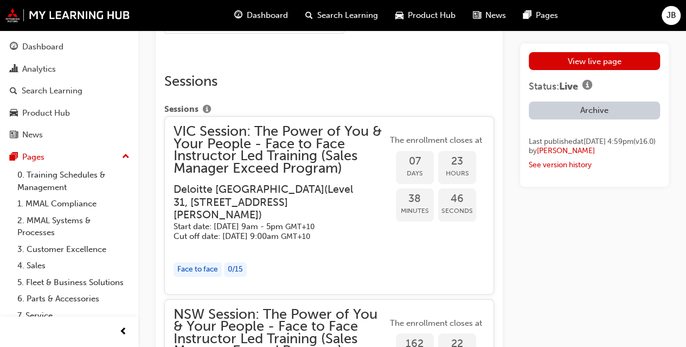
click at [256, 167] on span "VIC Session: The Power of You & Your People - Face to Face Instructor Led Train…" at bounding box center [281, 149] width 214 height 49
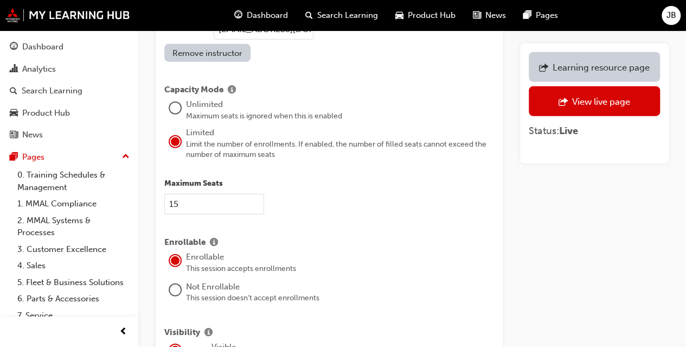
scroll to position [1389, 0]
click at [193, 193] on input "15" at bounding box center [214, 203] width 100 height 21
type input "1"
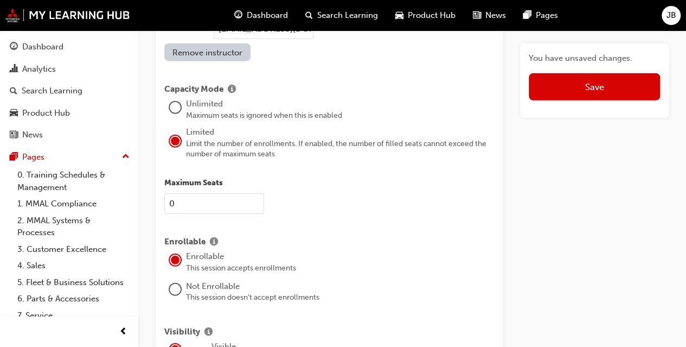
type input "0"
click at [175, 284] on div at bounding box center [175, 289] width 11 height 11
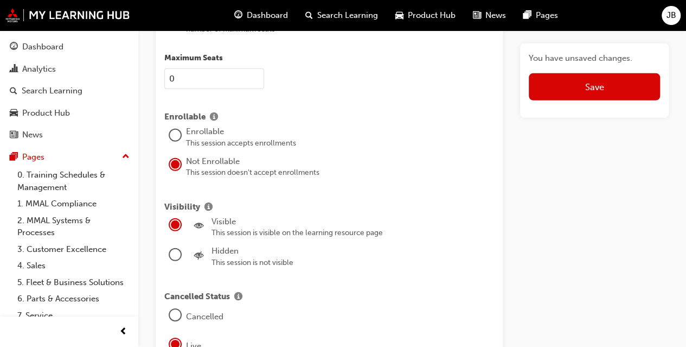
scroll to position [1515, 0]
click at [176, 248] on div at bounding box center [175, 253] width 11 height 11
click at [174, 308] on div at bounding box center [175, 313] width 11 height 11
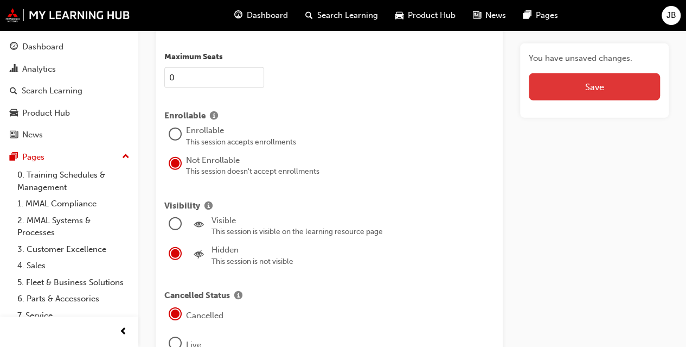
click at [552, 86] on button "Save" at bounding box center [594, 86] width 131 height 27
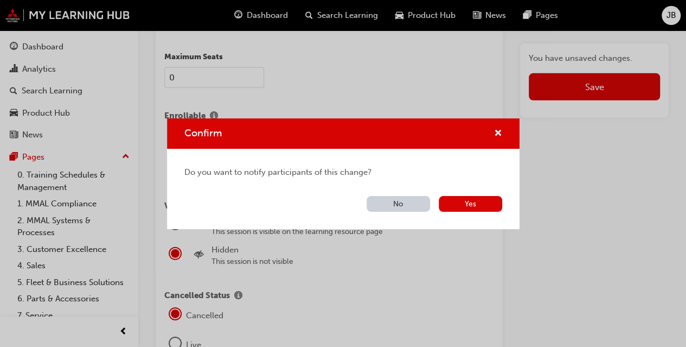
click at [394, 206] on button "No" at bounding box center [398, 204] width 63 height 16
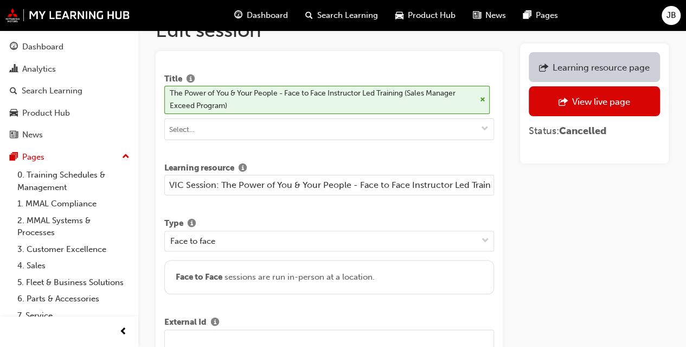
scroll to position [0, 0]
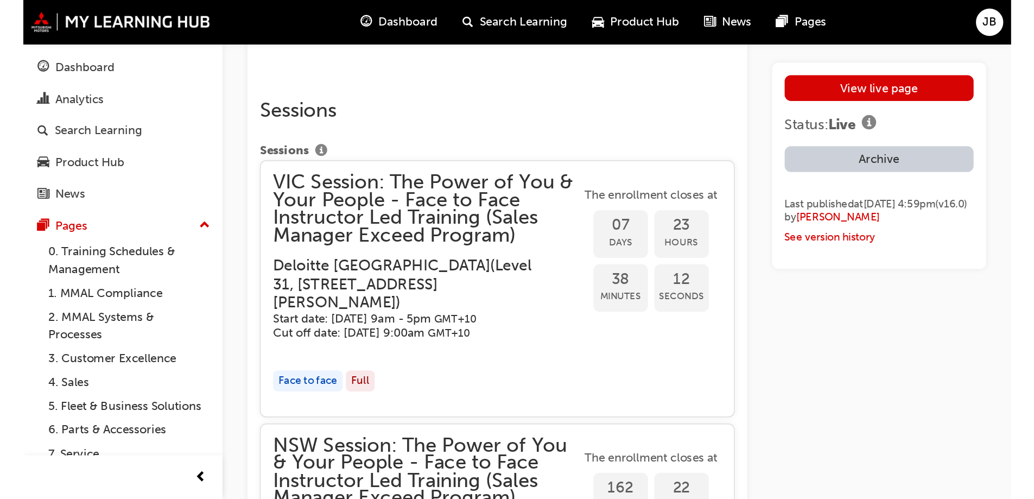
scroll to position [1942, 0]
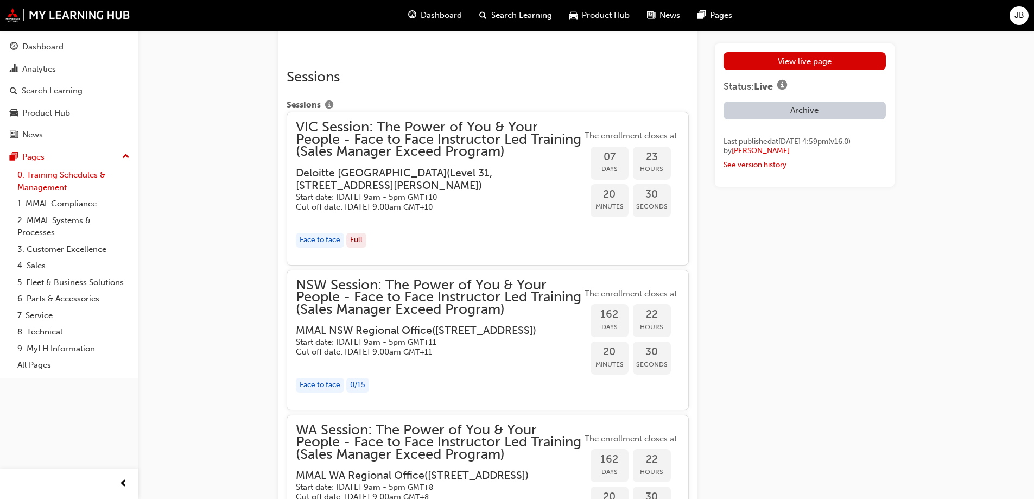
click at [45, 177] on link "0. Training Schedules & Management" at bounding box center [73, 181] width 121 height 29
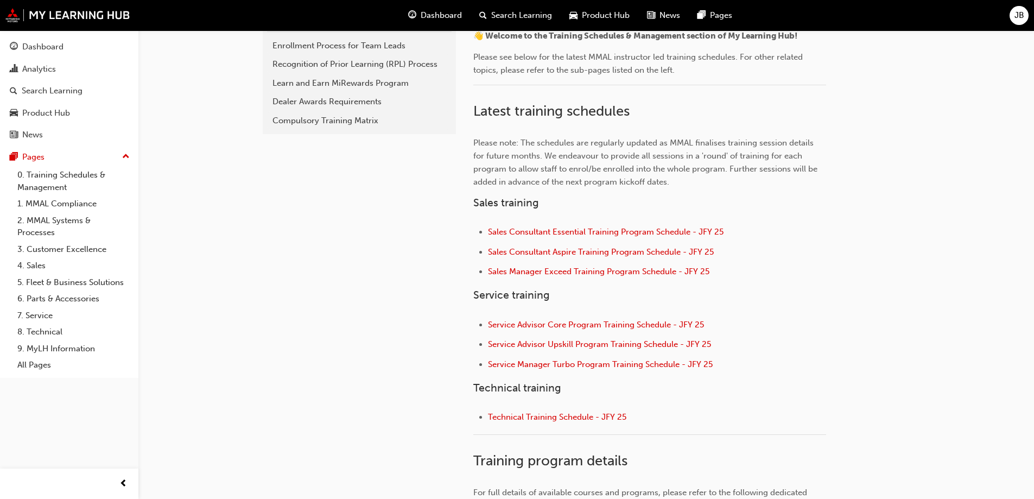
scroll to position [326, 0]
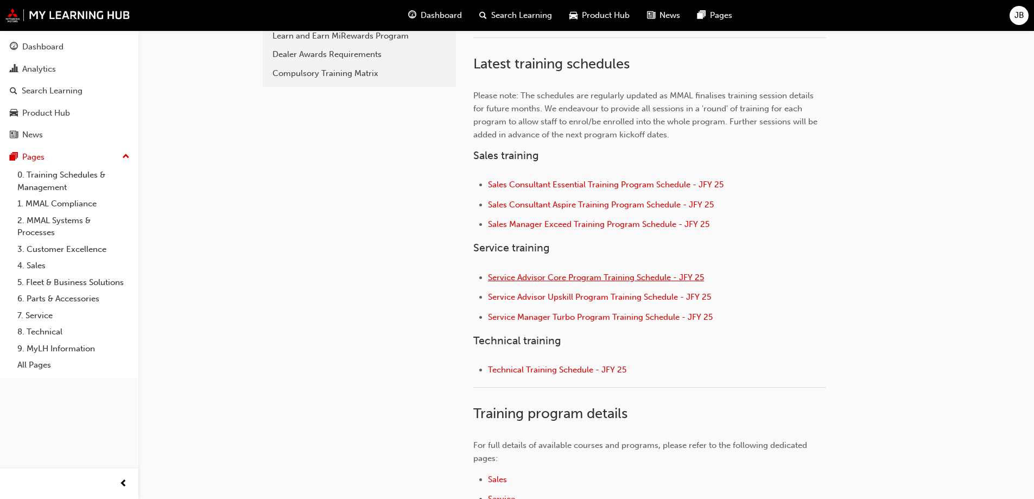
click at [525, 275] on span "Service Advisor Core Program Training Schedule - JFY 25" at bounding box center [596, 277] width 216 height 10
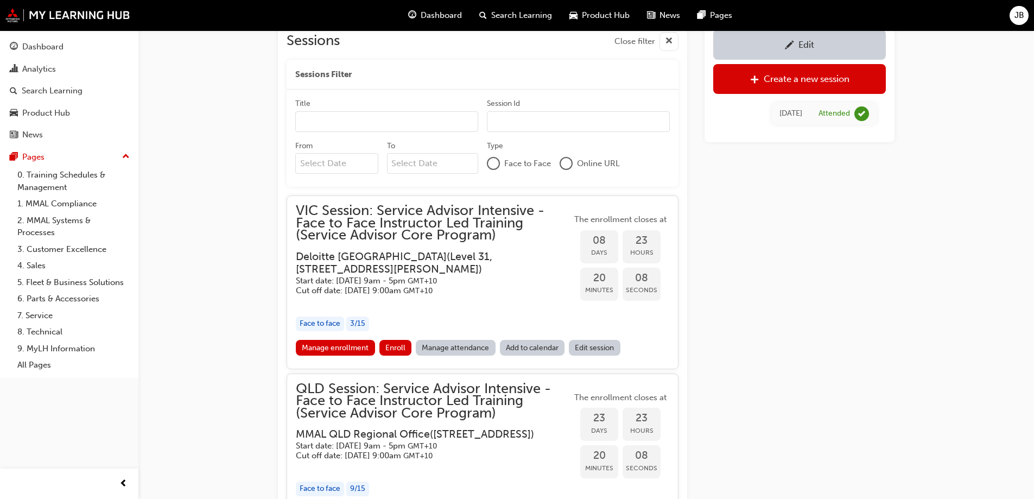
scroll to position [896, 0]
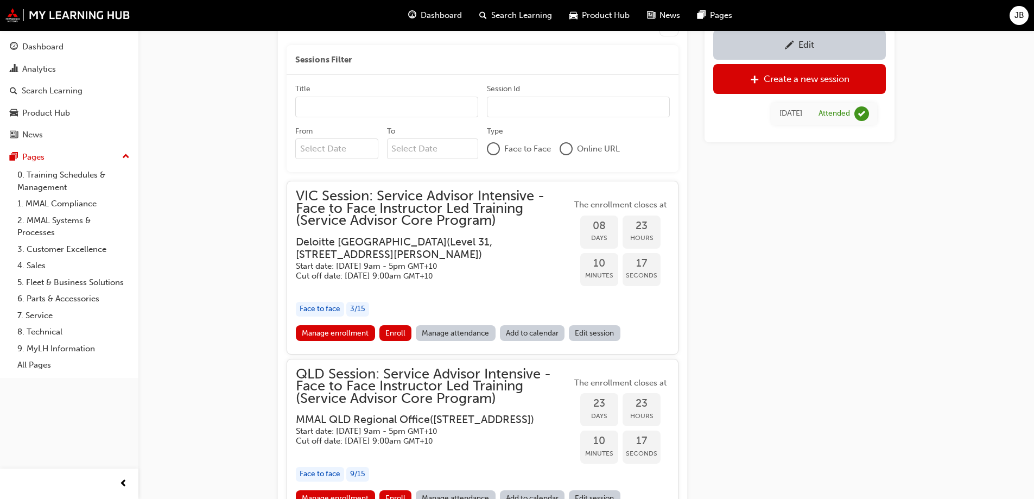
drag, startPoint x: 35, startPoint y: 179, endPoint x: 439, endPoint y: 337, distance: 434.6
click at [35, 179] on link "0. Training Schedules & Management" at bounding box center [73, 181] width 121 height 29
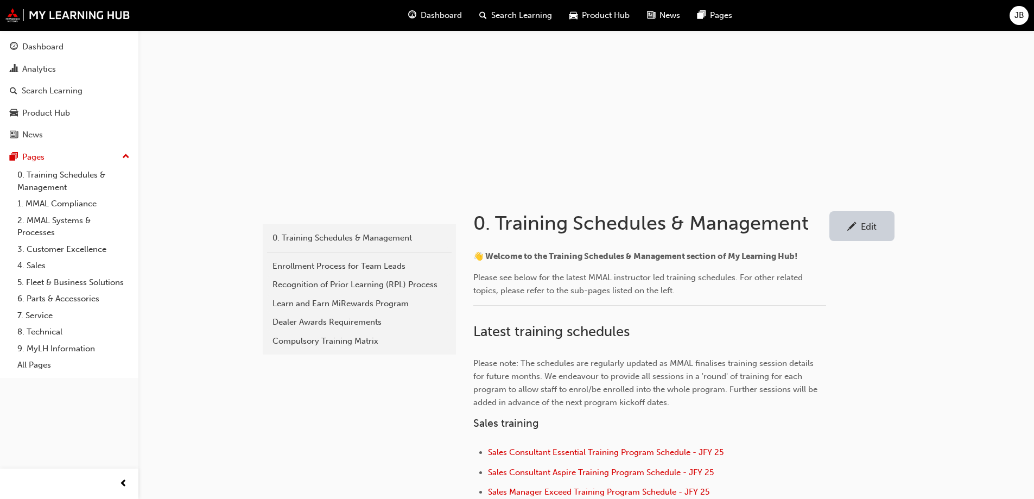
scroll to position [217, 0]
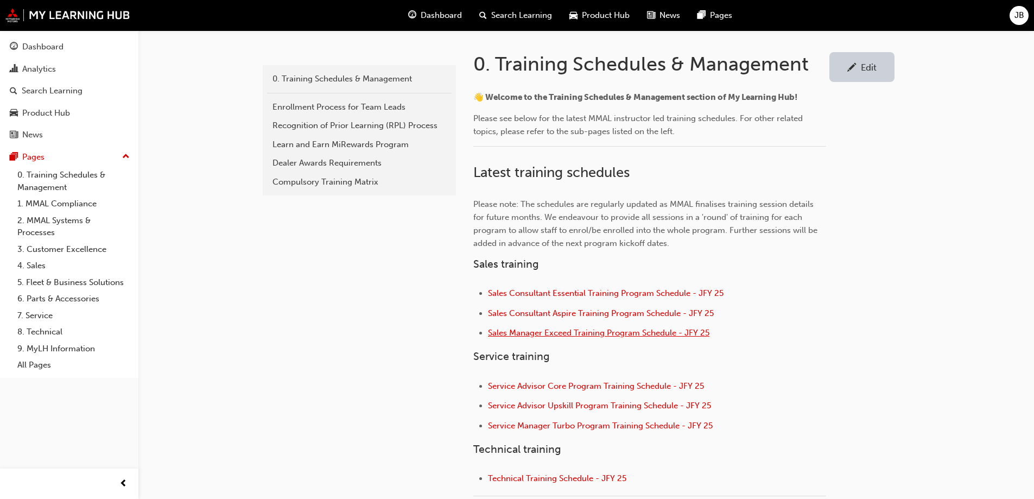
click at [536, 333] on span "Sales Manager Exceed Training Program Schedule - JFY 25" at bounding box center [598, 333] width 221 height 10
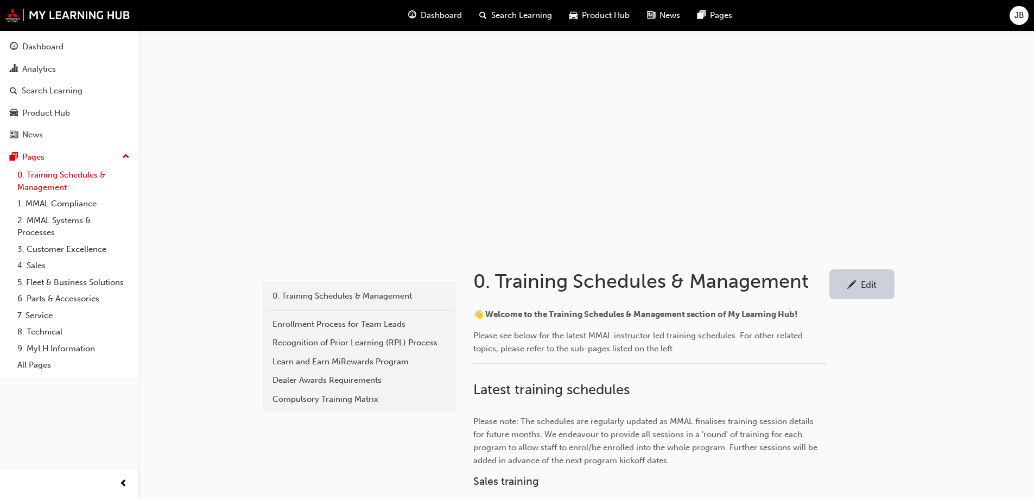
click at [58, 175] on link "0. Training Schedules & Management" at bounding box center [73, 181] width 121 height 29
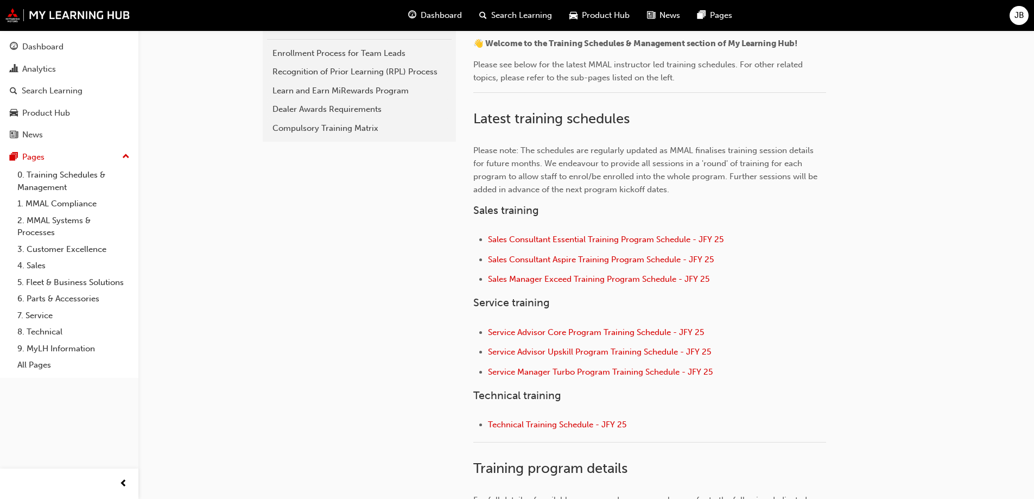
scroll to position [271, 0]
click at [558, 333] on span "Service Advisor Core Program Training Schedule - JFY 25" at bounding box center [596, 332] width 216 height 10
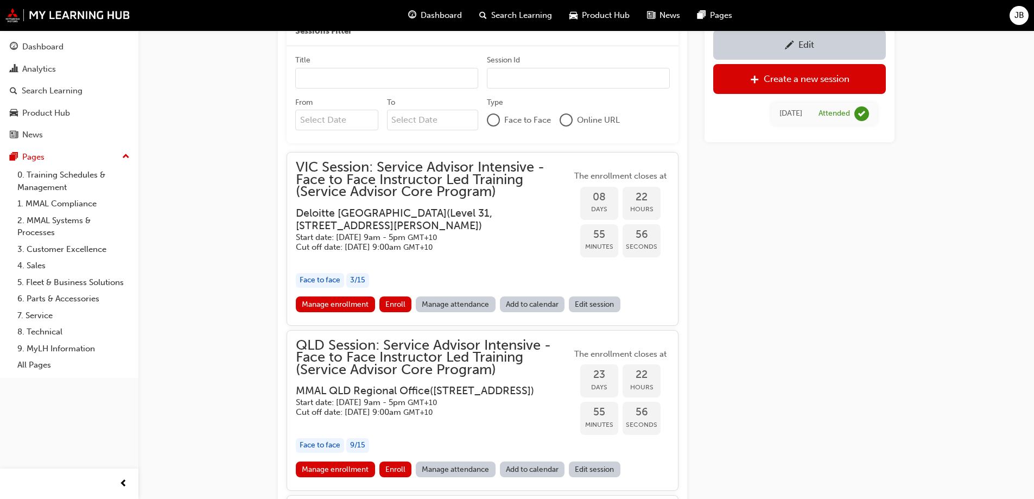
scroll to position [951, 0]
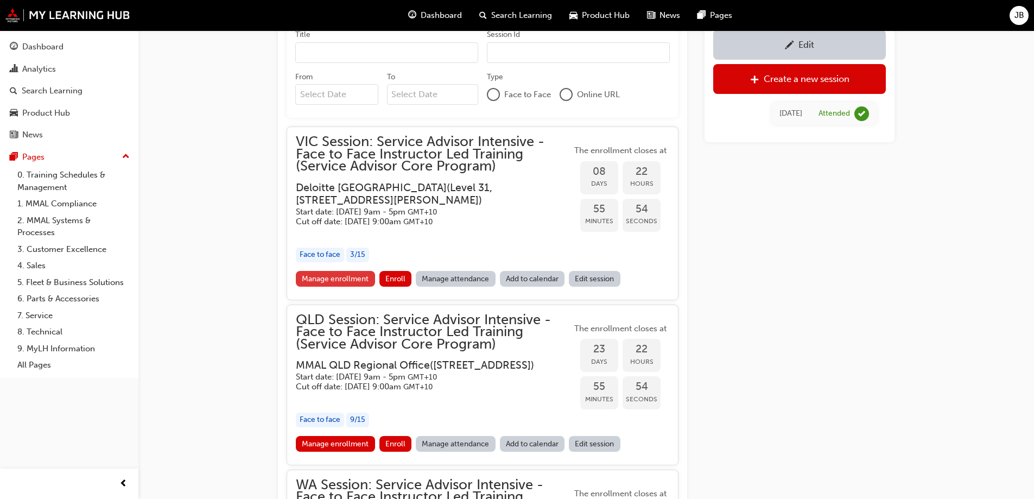
click at [332, 283] on link "Manage enrollment" at bounding box center [335, 279] width 79 height 16
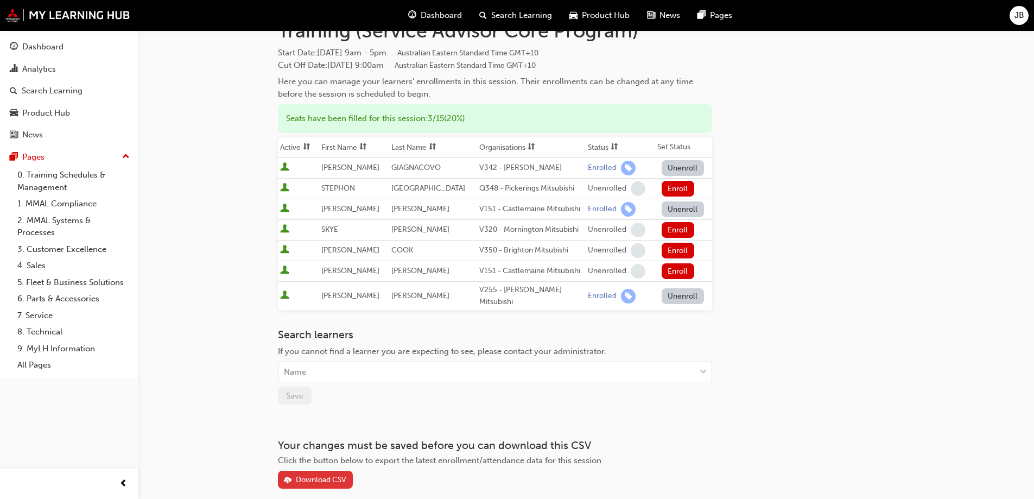
scroll to position [136, 0]
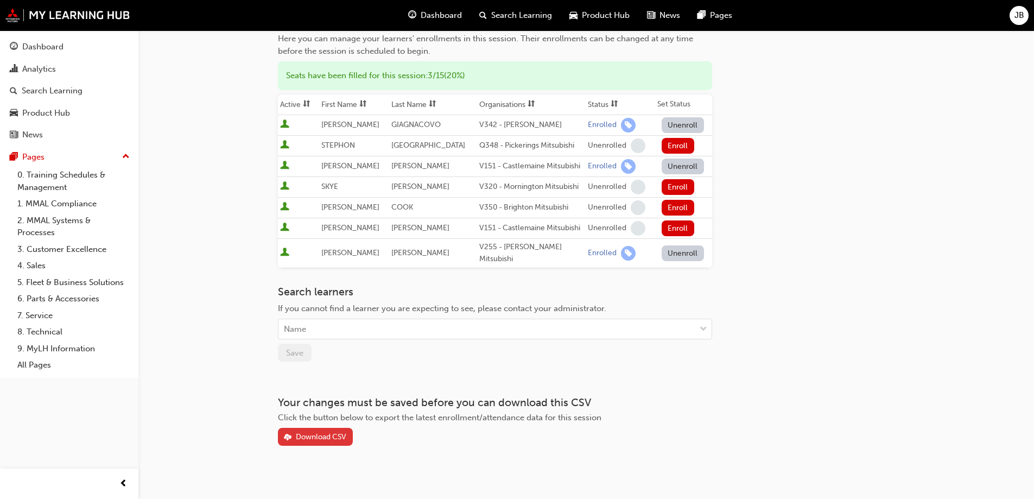
click at [308, 432] on div "Download CSV" at bounding box center [321, 436] width 50 height 9
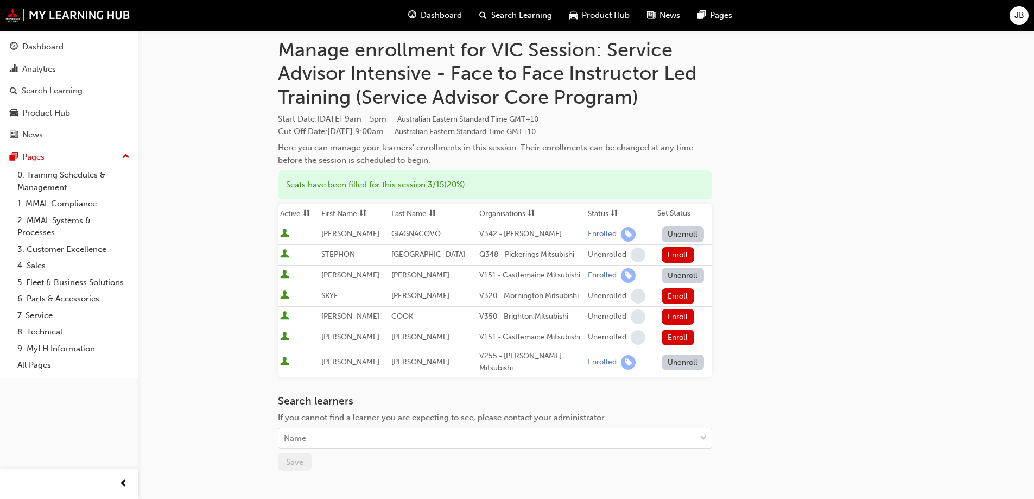
scroll to position [0, 0]
